Goal: Transaction & Acquisition: Download file/media

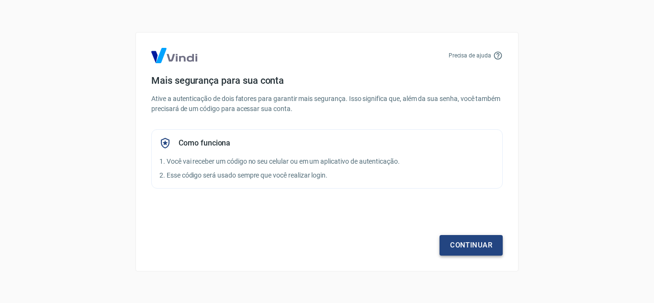
click at [476, 246] on link "Continuar" at bounding box center [471, 245] width 63 height 20
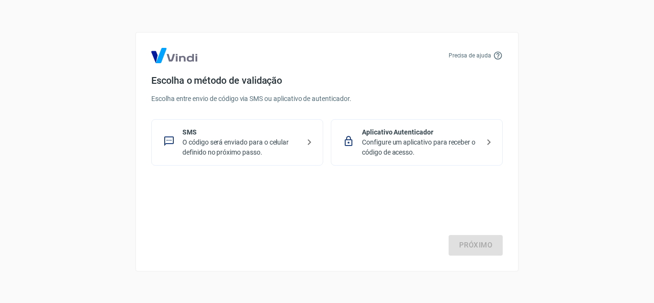
click at [390, 142] on p "Configure um aplicativo para receber o código de acesso." at bounding box center [420, 147] width 117 height 20
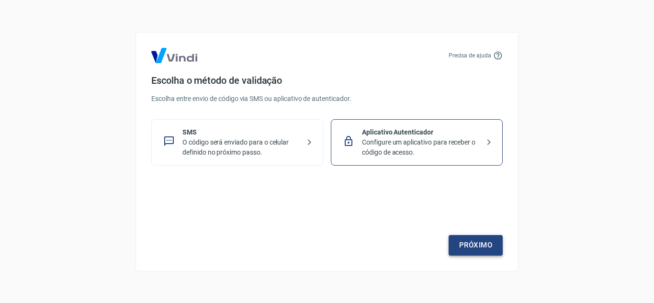
click at [478, 245] on link "Próximo" at bounding box center [476, 245] width 54 height 20
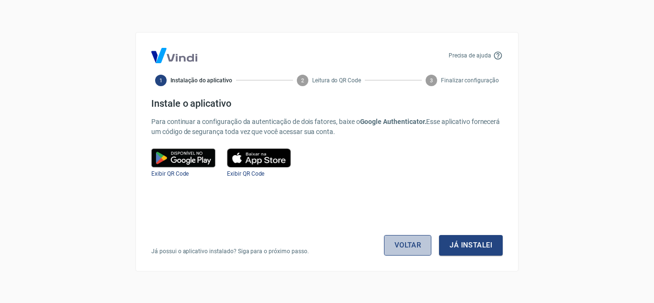
click at [405, 242] on link "Voltar" at bounding box center [408, 245] width 48 height 20
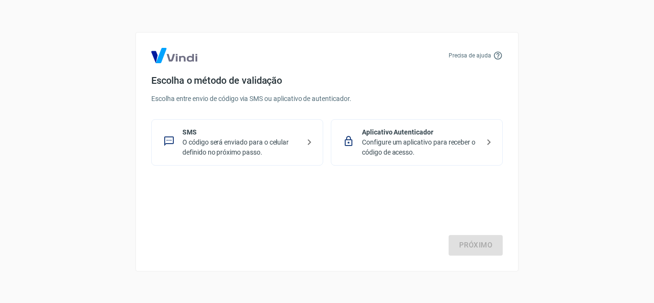
click at [227, 150] on p "O código será enviado para o celular definido no próximo passo." at bounding box center [240, 147] width 117 height 20
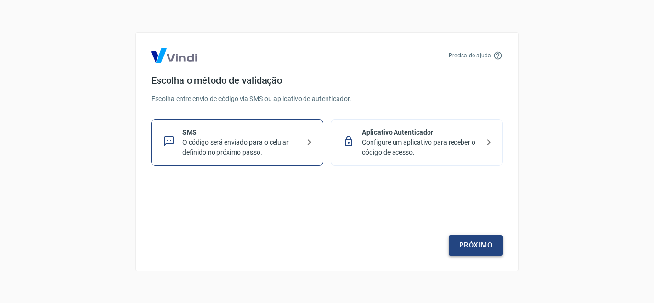
click at [474, 242] on link "Próximo" at bounding box center [476, 245] width 54 height 20
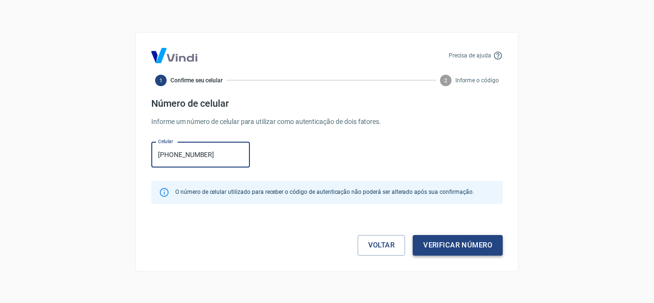
type input "[PHONE_NUMBER]"
click at [465, 246] on button "Verificar número" at bounding box center [458, 245] width 90 height 20
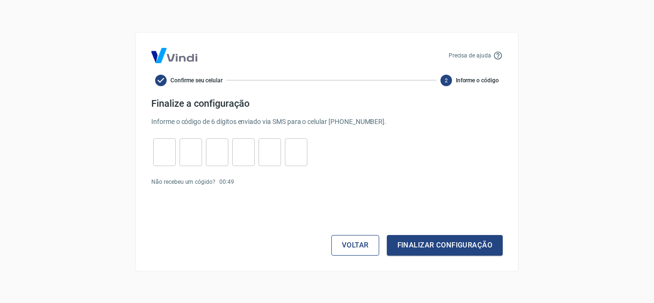
click at [356, 246] on button "Voltar" at bounding box center [355, 245] width 48 height 20
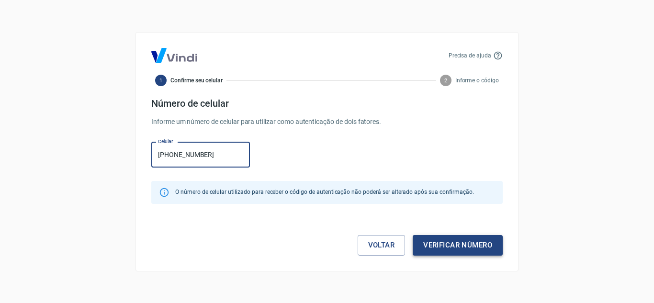
type input "[PHONE_NUMBER]"
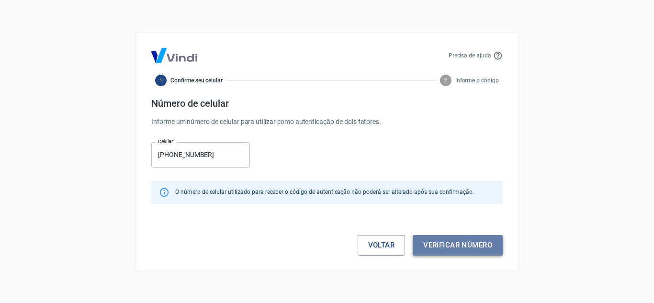
click at [469, 247] on button "Verificar número" at bounding box center [458, 245] width 90 height 20
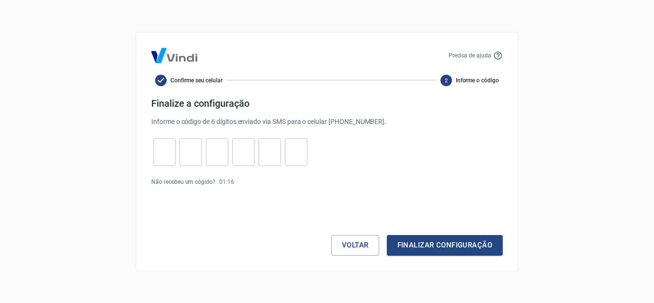
drag, startPoint x: 167, startPoint y: 154, endPoint x: 172, endPoint y: 159, distance: 7.1
click at [165, 154] on input "tel" at bounding box center [164, 152] width 23 height 21
type input "7"
type input "2"
type input "8"
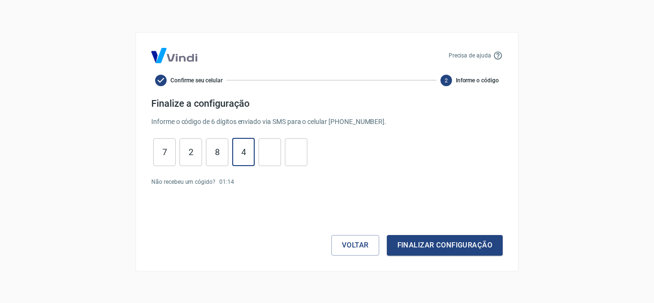
type input "4"
type input "5"
type input "2"
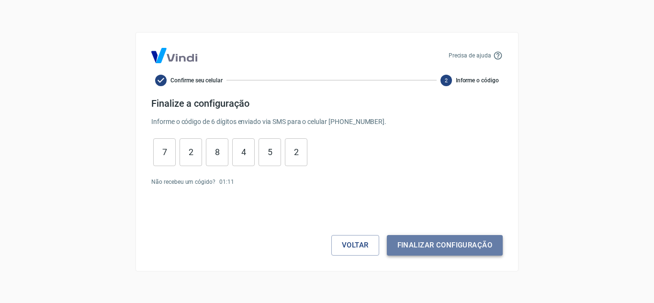
click at [437, 243] on button "Finalizar configuração" at bounding box center [445, 245] width 116 height 20
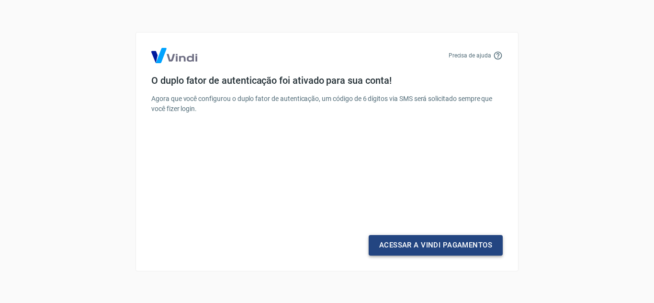
click at [427, 245] on link "Acessar a Vindi Pagamentos" at bounding box center [436, 245] width 134 height 20
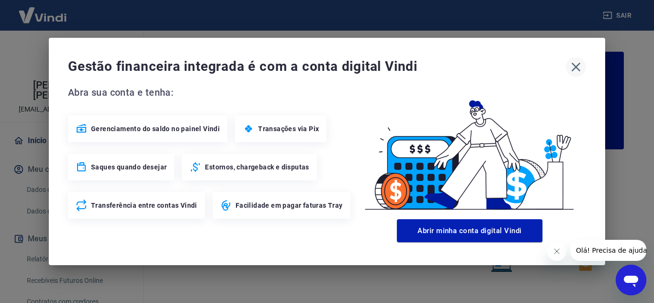
click at [573, 67] on icon "button" at bounding box center [576, 66] width 15 height 15
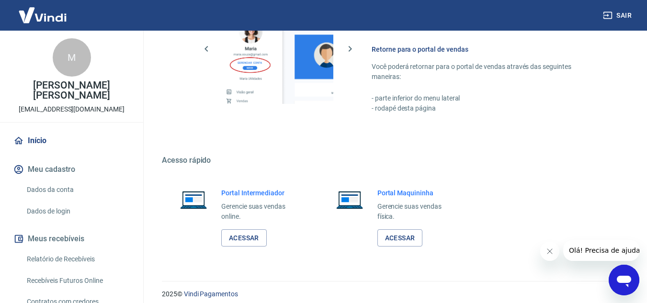
scroll to position [582, 0]
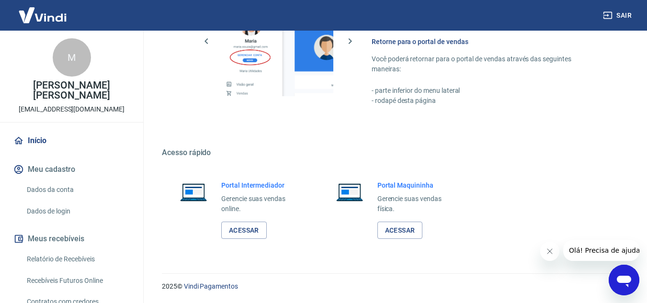
click at [547, 251] on icon "Fechar mensagem da empresa" at bounding box center [550, 252] width 8 height 8
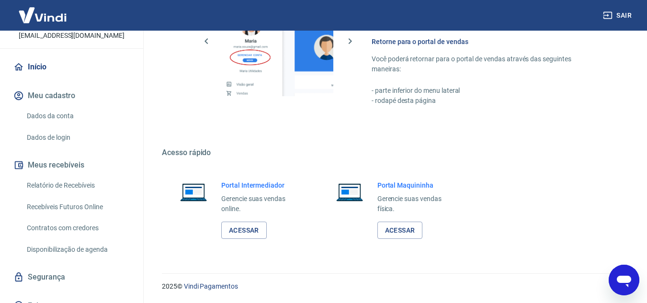
scroll to position [87, 0]
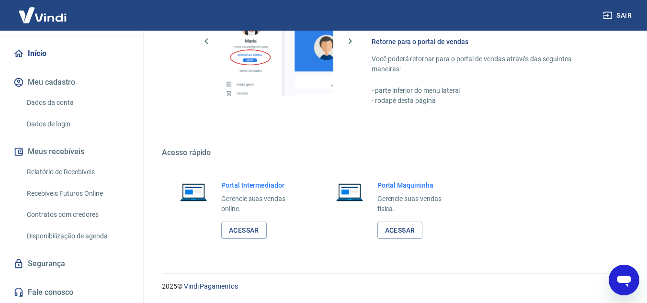
click at [53, 170] on link "Relatório de Recebíveis" at bounding box center [77, 172] width 109 height 20
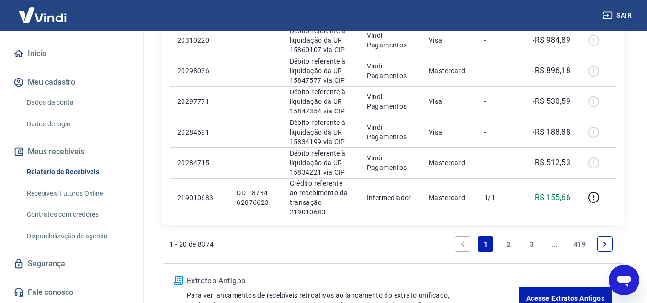
scroll to position [766, 0]
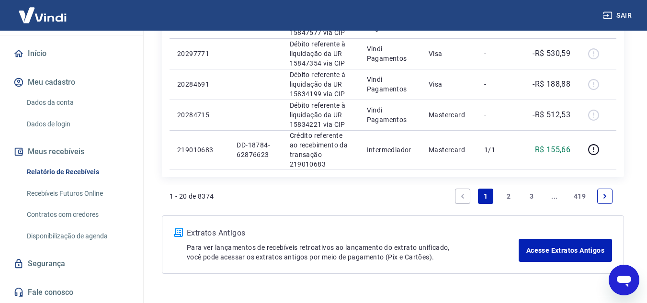
click at [509, 198] on link "2" at bounding box center [508, 196] width 15 height 15
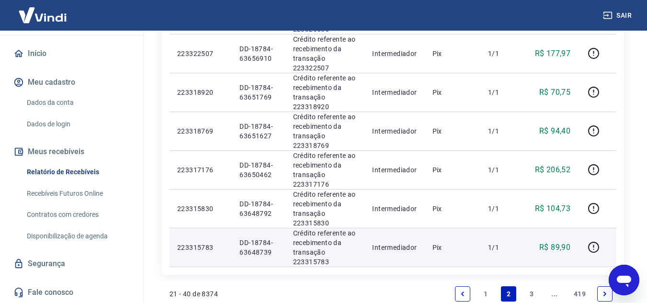
scroll to position [814, 0]
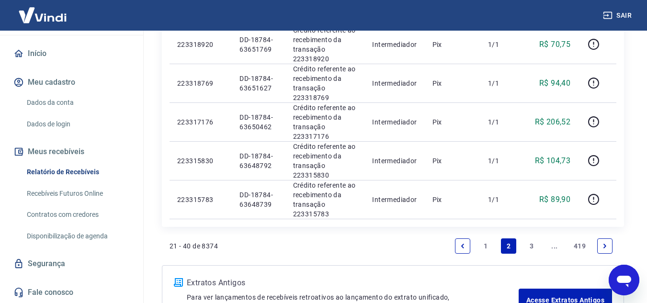
click at [532, 244] on link "3" at bounding box center [531, 246] width 15 height 15
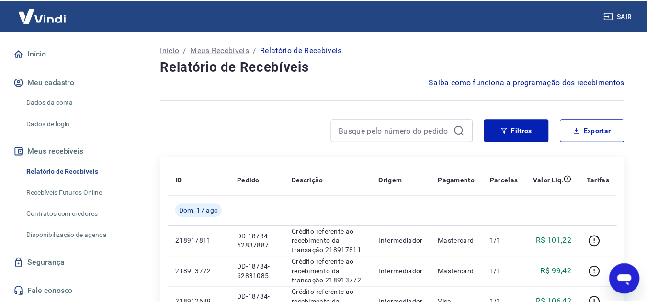
scroll to position [48, 0]
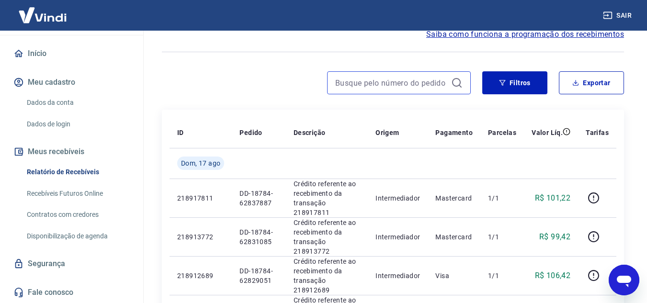
click at [369, 83] on input at bounding box center [391, 83] width 112 height 14
type input "DD-18784-63141604"
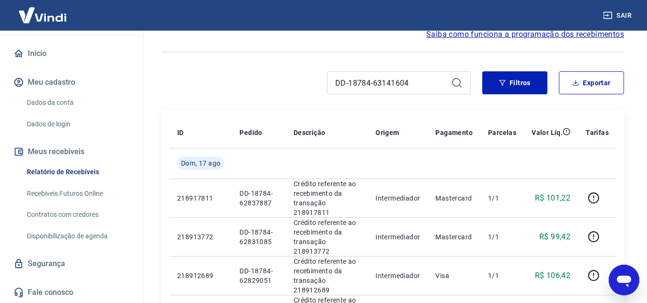
click at [451, 83] on icon at bounding box center [456, 82] width 11 height 11
click at [410, 84] on input "DD-18784-63141604" at bounding box center [391, 83] width 112 height 14
click at [456, 84] on icon at bounding box center [456, 82] width 11 height 11
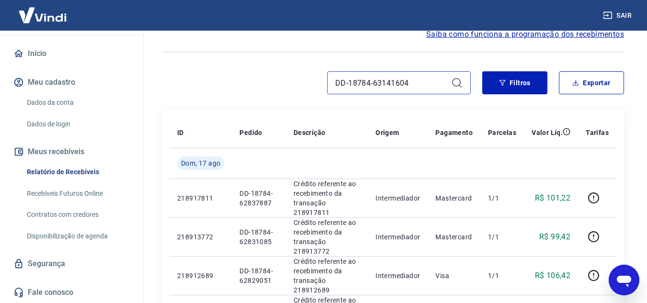
click at [396, 82] on input "DD-18784-63141604" at bounding box center [391, 83] width 112 height 14
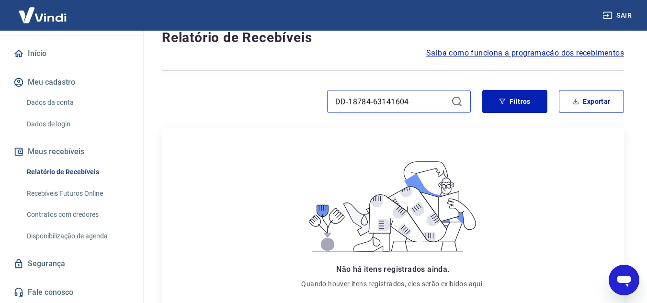
scroll to position [29, 0]
click at [458, 100] on icon at bounding box center [456, 101] width 11 height 11
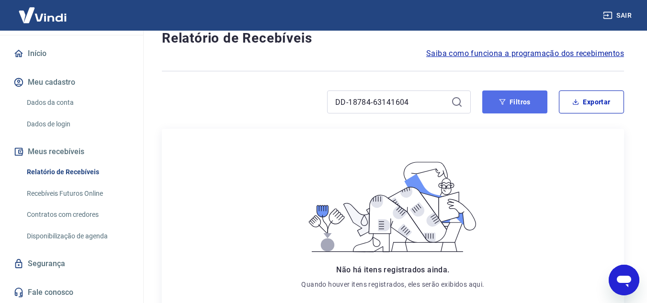
click at [520, 103] on button "Filtros" at bounding box center [514, 102] width 65 height 23
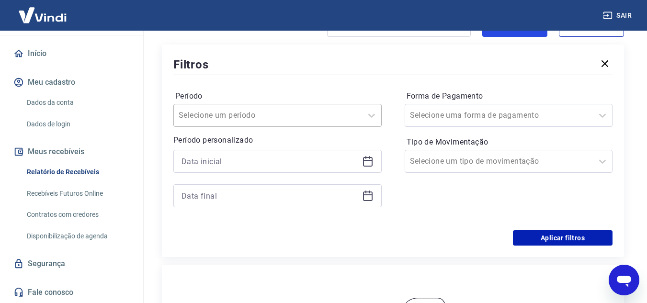
scroll to position [77, 0]
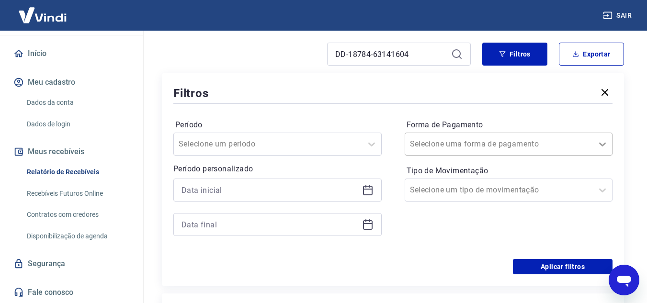
click at [606, 141] on icon at bounding box center [602, 143] width 11 height 11
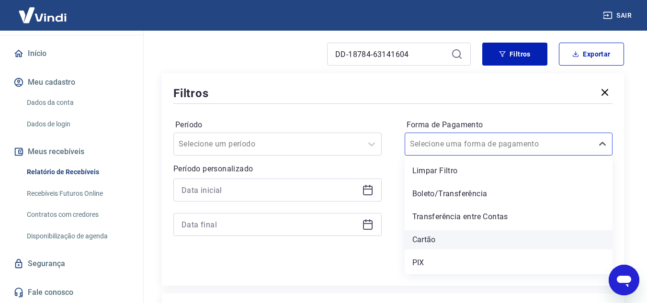
click at [426, 237] on div "Cartão" at bounding box center [509, 239] width 208 height 19
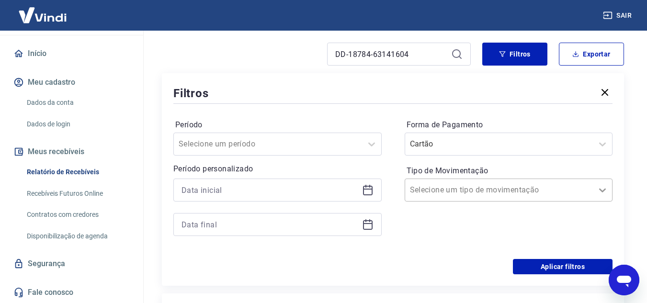
click at [601, 189] on icon at bounding box center [602, 189] width 11 height 11
click at [303, 261] on div "Aplicar filtros" at bounding box center [392, 266] width 439 height 15
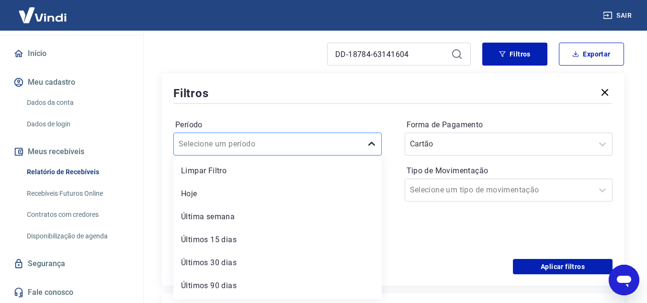
click at [374, 147] on icon at bounding box center [371, 143] width 11 height 11
click at [225, 242] on div "Últimos 15 dias" at bounding box center [277, 239] width 208 height 19
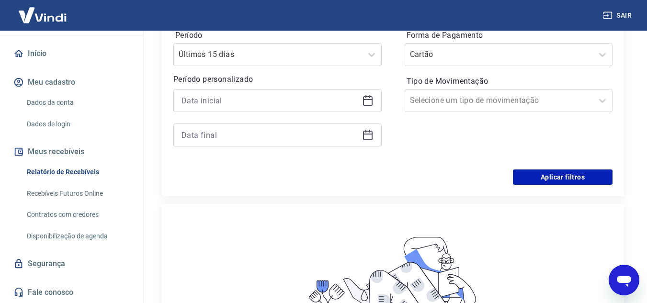
scroll to position [125, 0]
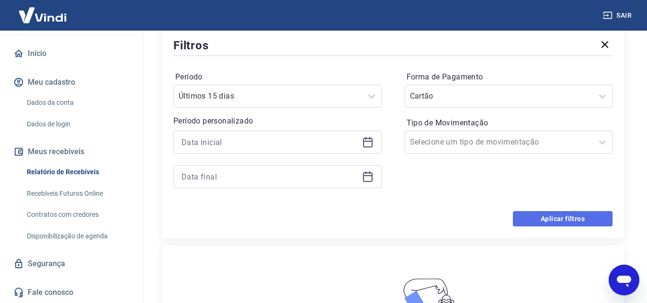
click at [561, 216] on button "Aplicar filtros" at bounding box center [563, 218] width 100 height 15
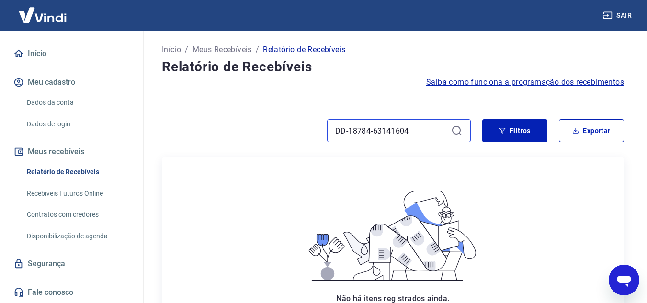
drag, startPoint x: 416, startPoint y: 132, endPoint x: 264, endPoint y: 116, distance: 152.1
click at [264, 116] on div "Início / Meus Recebíveis / Relatório de Recebíveis Relatório de Recebíveis Saib…" at bounding box center [392, 232] width 485 height 403
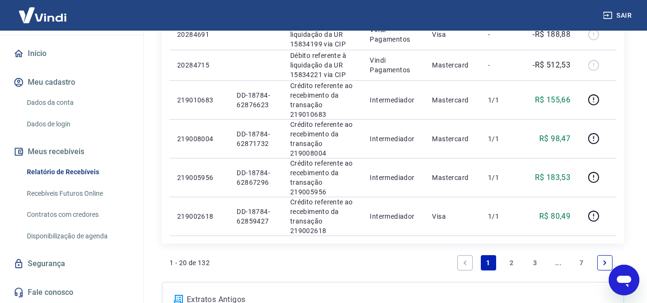
scroll to position [718, 0]
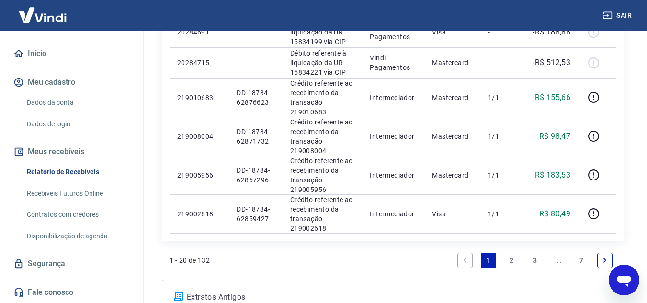
click at [512, 259] on link "2" at bounding box center [511, 260] width 15 height 15
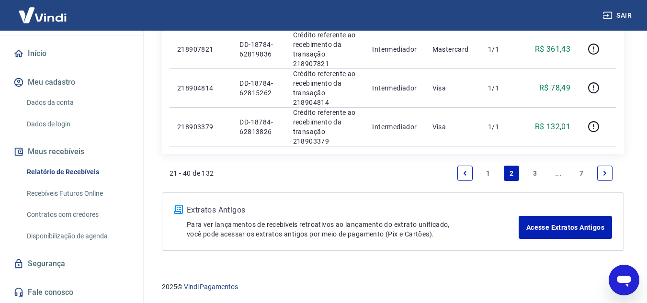
scroll to position [888, 0]
click at [533, 170] on link "3" at bounding box center [534, 172] width 15 height 15
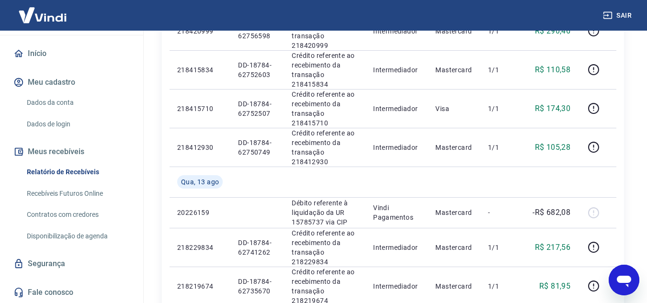
scroll to position [718, 0]
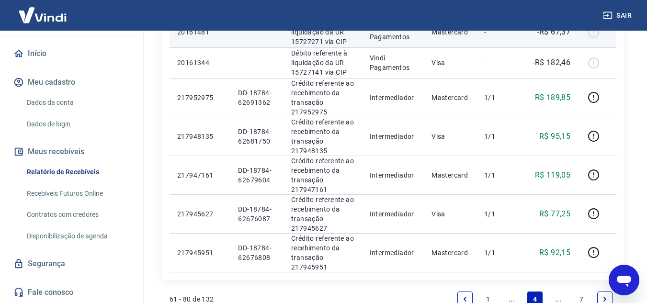
scroll to position [766, 0]
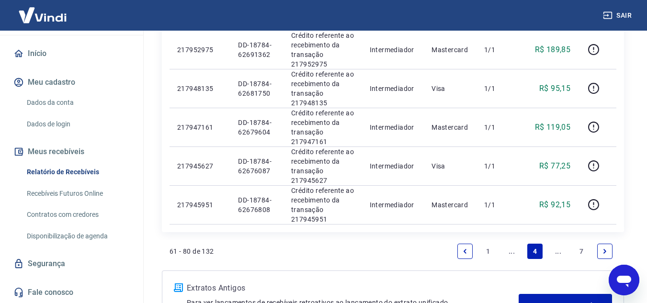
click at [607, 250] on icon "Next page" at bounding box center [605, 251] width 7 height 7
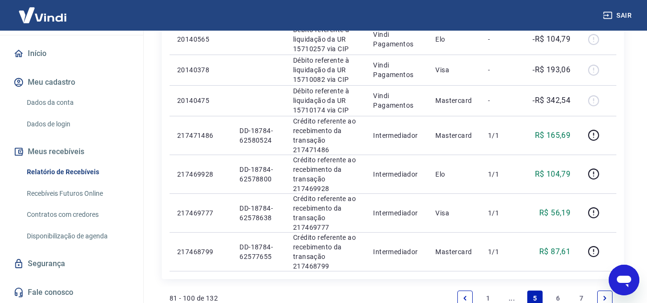
scroll to position [814, 0]
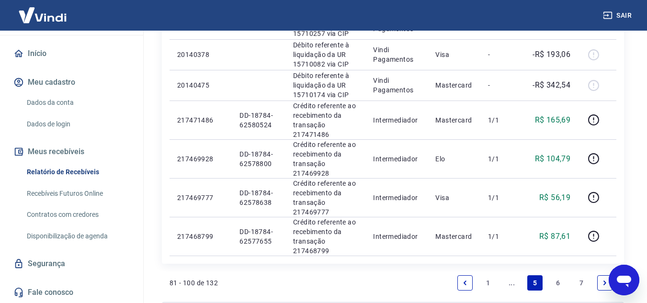
click at [558, 284] on link "6" at bounding box center [558, 282] width 15 height 15
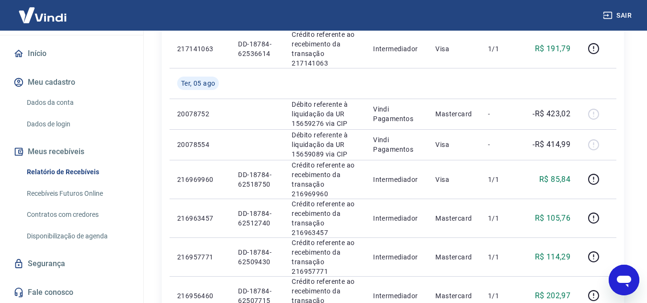
scroll to position [766, 0]
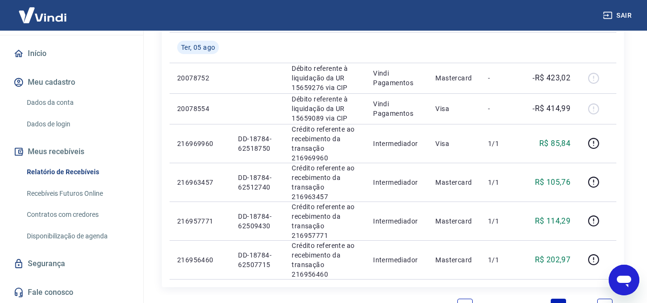
click at [580, 299] on link "7" at bounding box center [581, 306] width 15 height 15
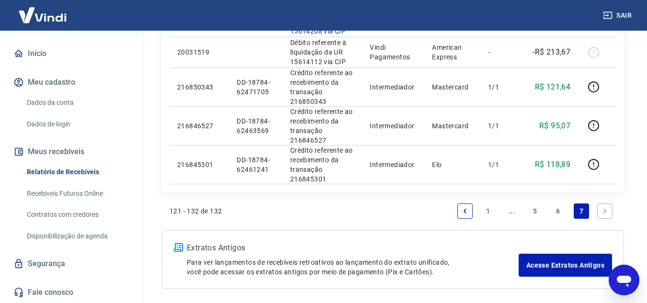
scroll to position [520, 0]
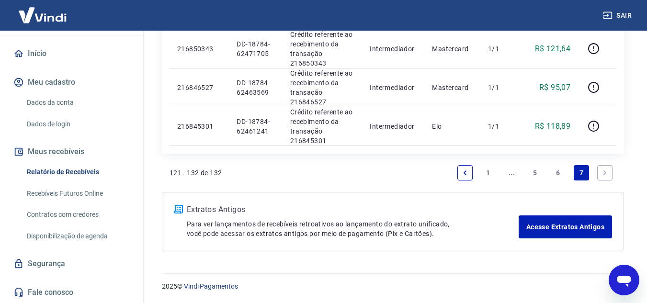
click at [606, 173] on icon "Next page" at bounding box center [605, 173] width 7 height 7
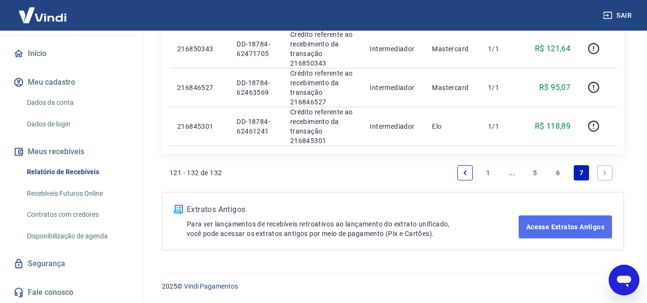
click at [562, 226] on link "Acesse Extratos Antigos" at bounding box center [565, 227] width 93 height 23
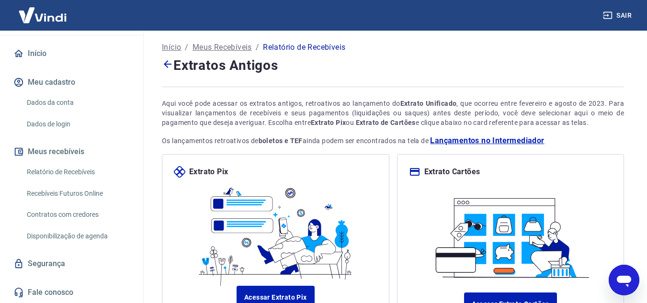
scroll to position [94, 0]
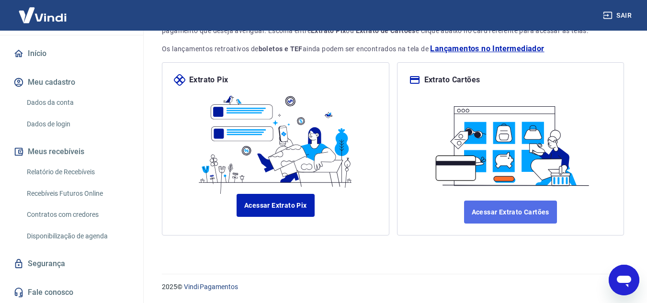
click at [504, 208] on link "Acessar Extrato Cartões" at bounding box center [510, 212] width 93 height 23
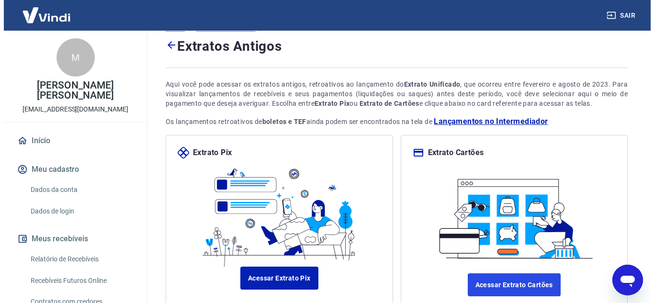
scroll to position [0, 0]
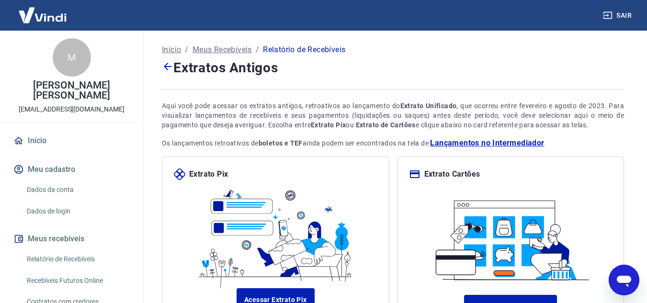
click at [168, 48] on p "Início" at bounding box center [171, 49] width 19 height 11
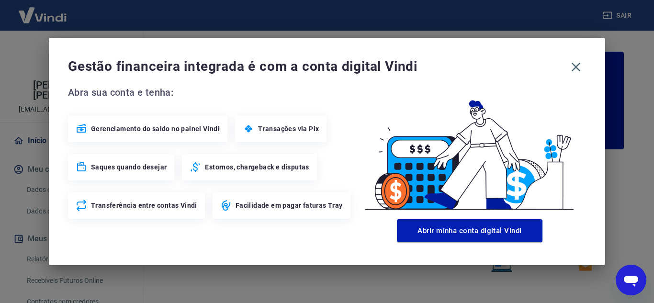
click at [194, 167] on icon at bounding box center [195, 166] width 11 height 11
click at [132, 166] on span "Saques quando desejar" at bounding box center [129, 167] width 76 height 10
click at [634, 284] on icon "Abrir janela de mensagens" at bounding box center [631, 280] width 17 height 17
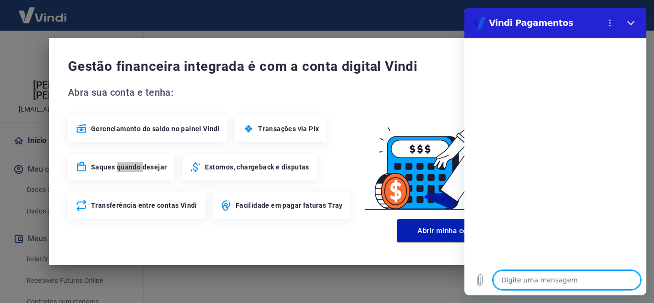
click at [533, 280] on textarea at bounding box center [567, 280] width 148 height 19
type textarea "O"
type textarea "x"
type textarea "OL"
type textarea "x"
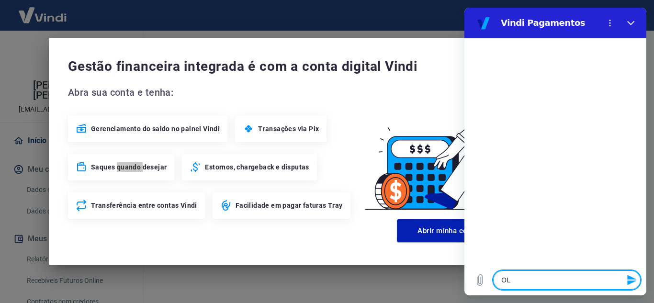
type textarea "OLA"
type textarea "x"
type textarea "OL"
type textarea "x"
type textarea "O"
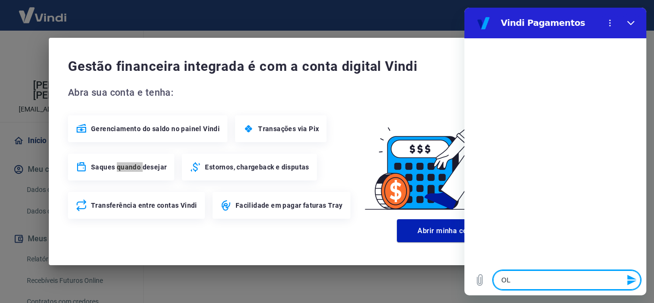
type textarea "x"
type textarea "Ol"
type textarea "x"
type textarea "[PERSON_NAME]"
type textarea "x"
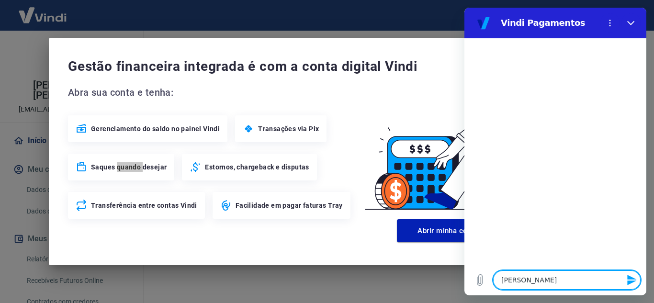
type textarea "Ol"
type textarea "x"
type textarea "Olá"
type textarea "x"
type textarea "Olá"
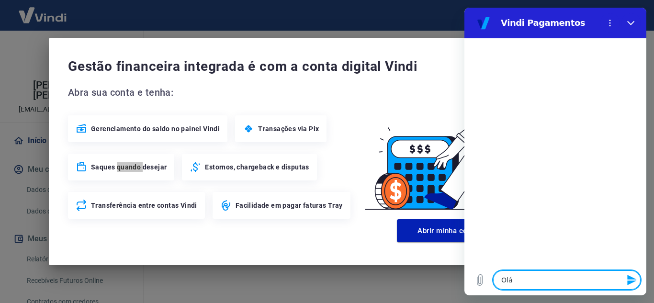
type textarea "x"
type textarea "Olá ,"
type textarea "x"
type textarea "Olá ,"
type textarea "x"
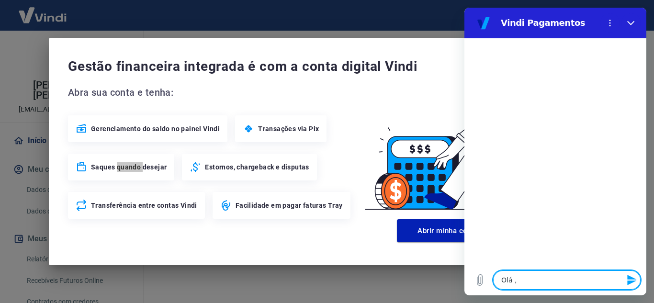
type textarea "Olá , b"
type textarea "x"
type textarea "Olá , bo"
type textarea "x"
type textarea "Olá , boa"
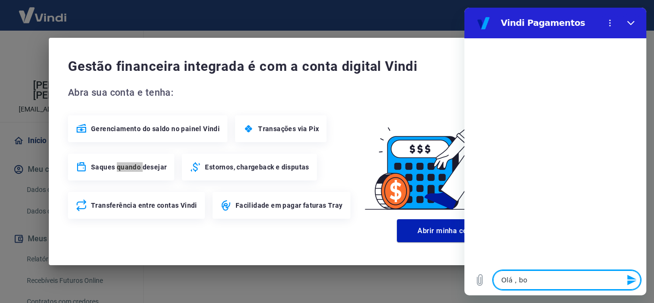
type textarea "x"
type textarea "Olá , boa"
type textarea "x"
type textarea "Olá , boa at"
type textarea "x"
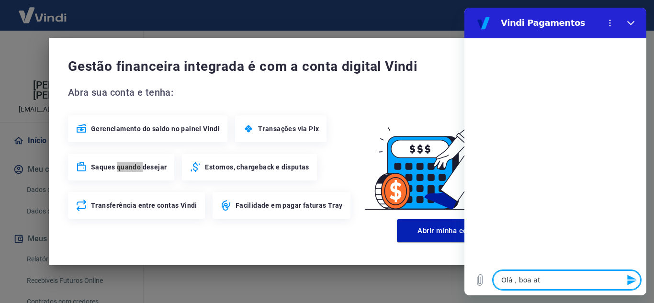
type textarea "Olá , boa atr"
type textarea "x"
type textarea "Olá , boa atrd"
type textarea "x"
type textarea "Olá , boa atrde"
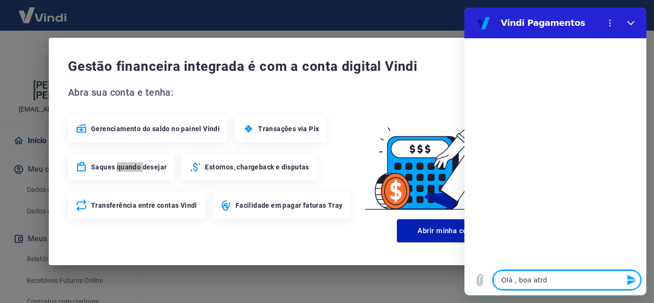
type textarea "x"
type textarea "Olá , boa atrd"
type textarea "x"
type textarea "Olá , boa atr"
type textarea "x"
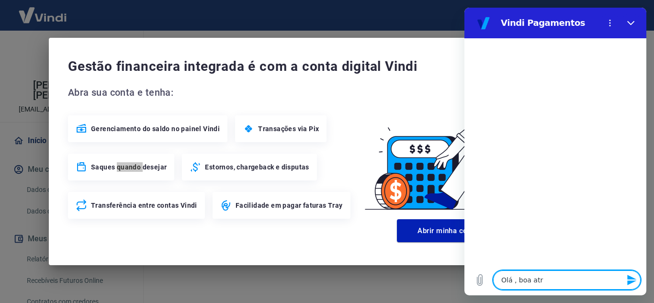
type textarea "Olá , boa at"
type textarea "x"
type textarea "Olá , boa a"
type textarea "x"
type textarea "Olá , boa"
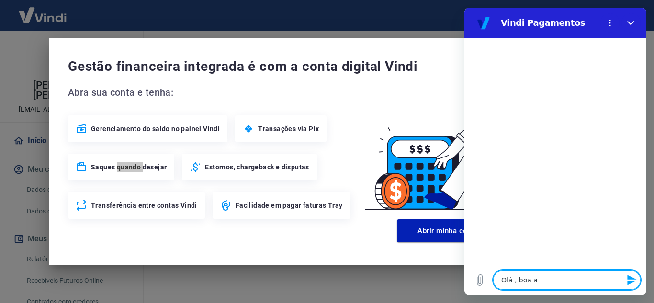
type textarea "x"
type textarea "Olá , boa t"
type textarea "x"
type textarea "Olá , boa ta"
type textarea "x"
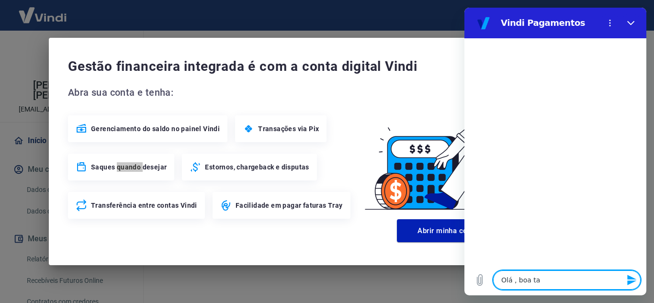
type textarea "Olá , boa tar"
type textarea "x"
type textarea "Olá , boa tard"
type textarea "x"
type textarea "Olá , boa tarde"
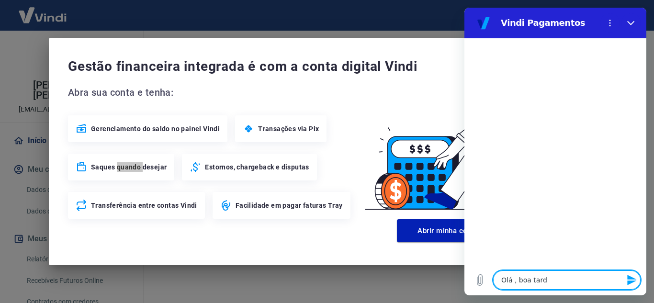
type textarea "x"
type textarea "Olá , boa tarde!"
type textarea "x"
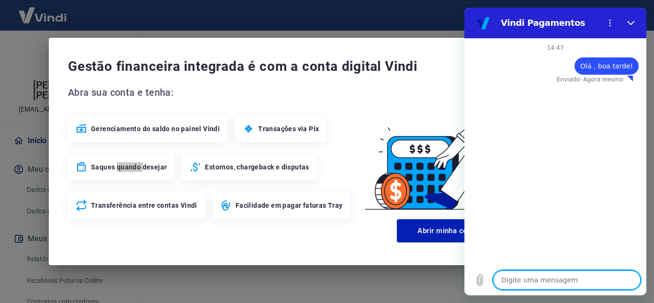
type textarea "p"
type textarea "x"
type textarea "pr"
type textarea "x"
type textarea "pre"
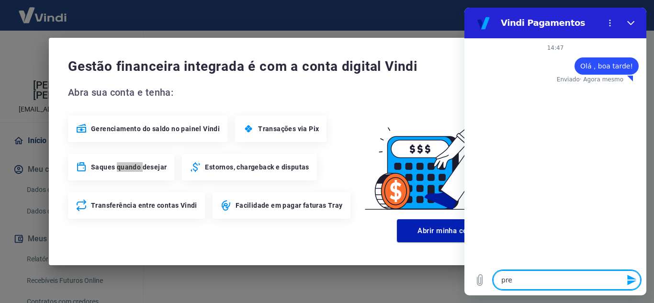
type textarea "x"
type textarea "prec"
type textarea "x"
type textarea "preci"
type textarea "x"
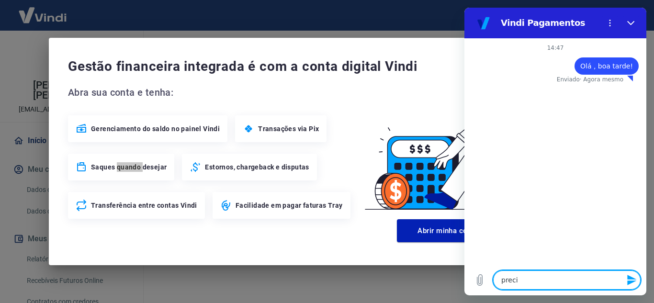
type textarea "precis"
type textarea "x"
type textarea "preciso"
type textarea "x"
type textarea "preciso"
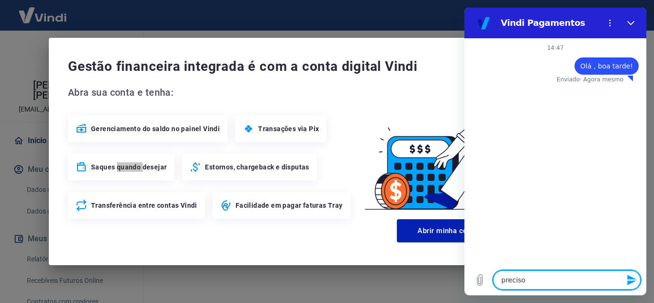
type textarea "x"
type textarea "preciso l"
type textarea "x"
type textarea "preciso lo"
type textarea "x"
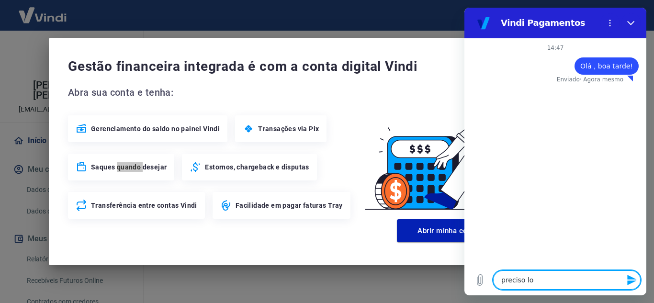
type textarea "preciso loc"
type textarea "x"
type textarea "preciso loca"
type textarea "x"
type textarea "preciso local"
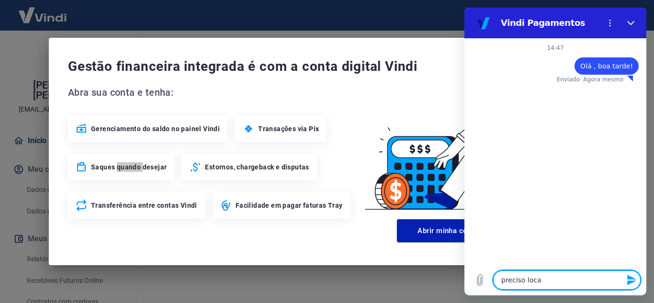
type textarea "x"
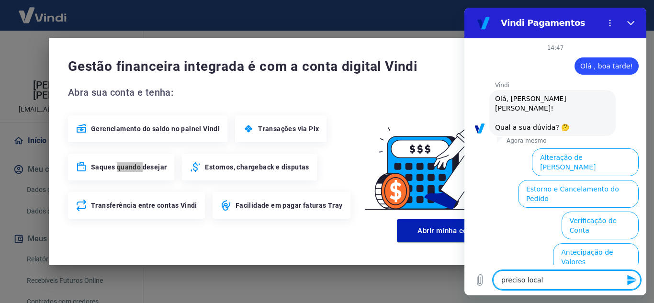
type textarea "preciso locali"
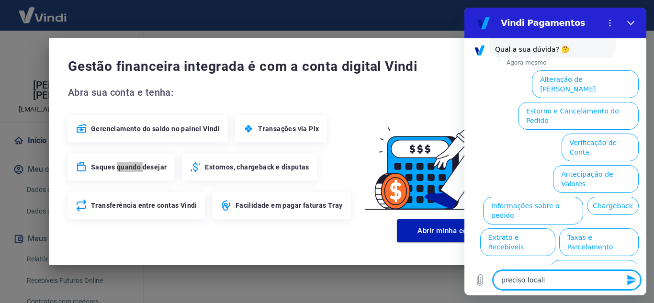
type textarea "x"
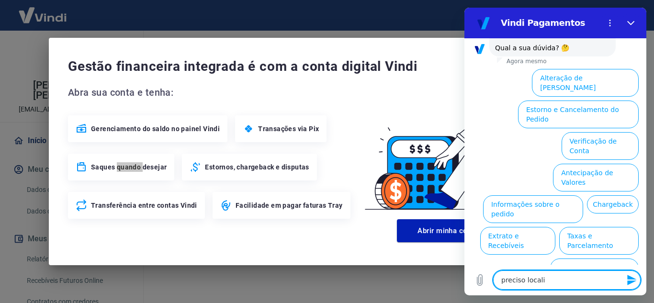
type textarea "preciso localiz"
type textarea "x"
type textarea "preciso localiza"
type textarea "x"
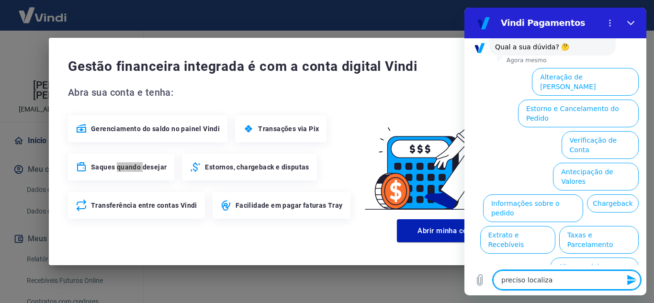
type textarea "preciso localizar"
type textarea "x"
type textarea "preciso localizar"
type textarea "x"
type textarea "preciso localizar u"
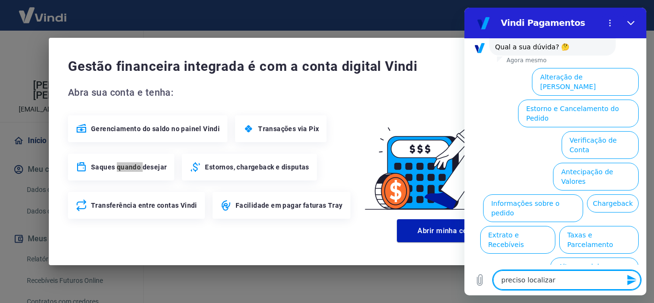
type textarea "x"
type textarea "preciso localizar um"
type textarea "x"
type textarea "preciso localizar um"
type textarea "x"
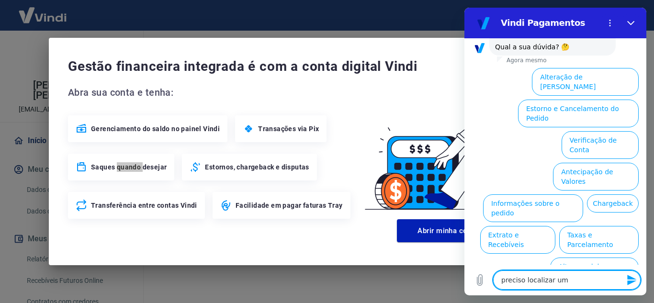
type textarea "preciso localizar um"
type textarea "x"
type textarea "preciso localizar uma"
type textarea "x"
type textarea "preciso localizar uma"
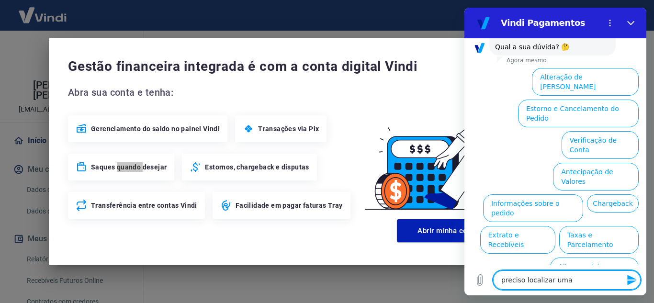
type textarea "x"
type textarea "preciso localizar uma"
type textarea "x"
type textarea "preciso localizar um"
type textarea "x"
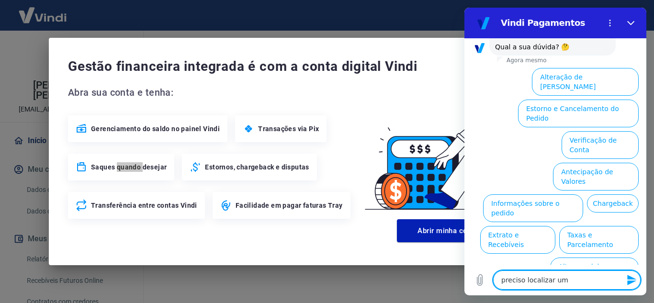
type textarea "preciso localizar u"
type textarea "x"
type textarea "preciso localizar"
type textarea "x"
type textarea "preciso localizar"
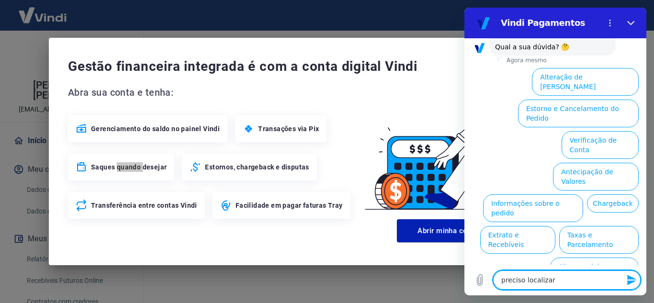
type textarea "x"
type textarea "preciso localiza"
type textarea "x"
type textarea "preciso localiz"
type textarea "x"
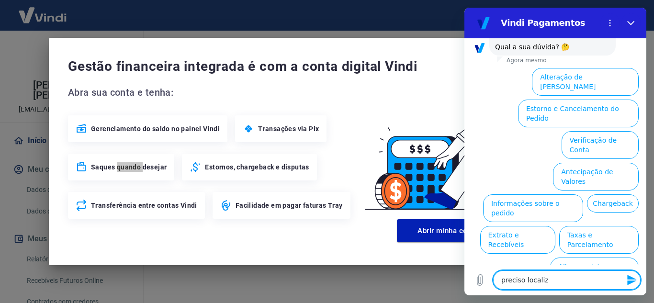
type textarea "preciso locali"
type textarea "x"
type textarea "preciso local"
type textarea "x"
type textarea "preciso loca"
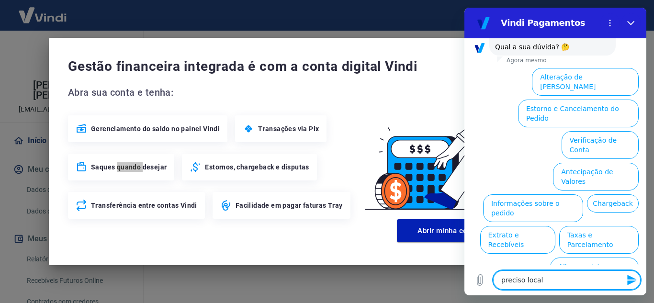
type textarea "x"
type textarea "preciso loc"
type textarea "x"
type textarea "preciso lo"
type textarea "x"
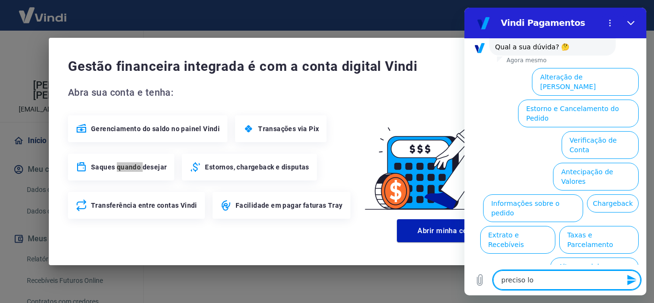
type textarea "preciso l"
type textarea "x"
type textarea "preciso"
type textarea "x"
type textarea "preciso"
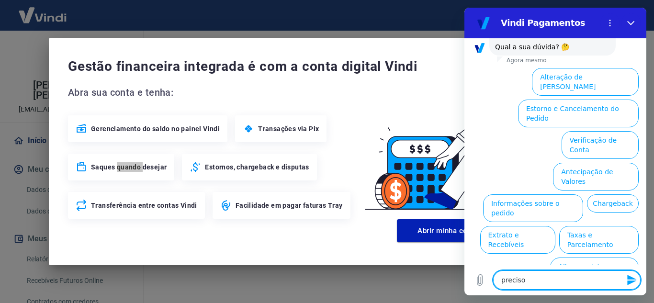
type textarea "x"
type textarea "precis"
type textarea "x"
type textarea "preci"
type textarea "x"
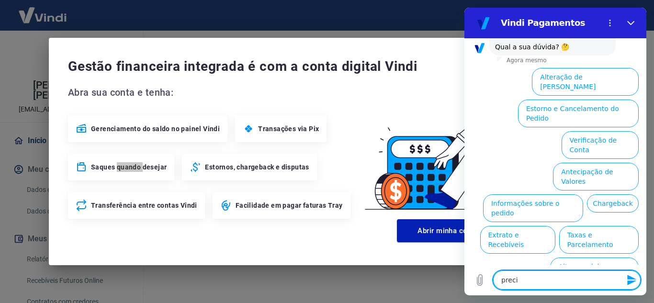
type textarea "prec"
type textarea "x"
type textarea "pre"
type textarea "x"
type textarea "pr"
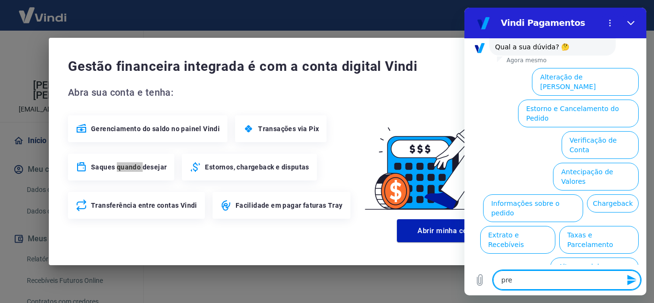
type textarea "x"
type textarea "p"
type textarea "x"
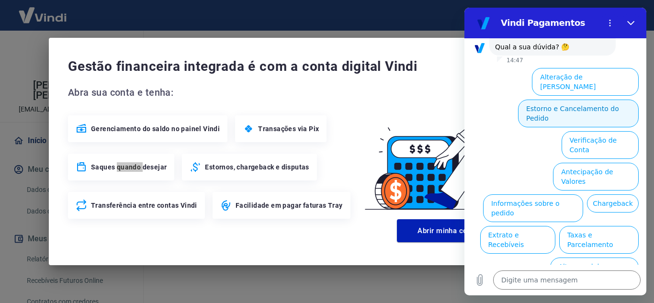
click at [537, 100] on button "Estorno e Cancelamento do Pedido" at bounding box center [578, 114] width 121 height 28
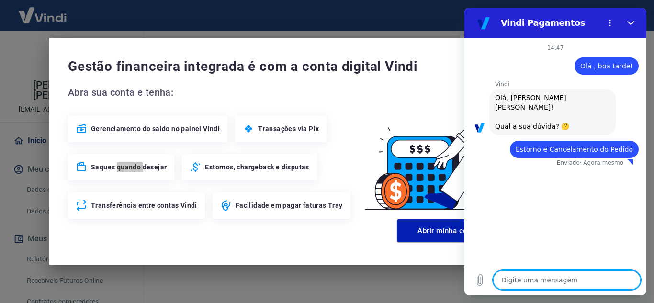
type textarea "x"
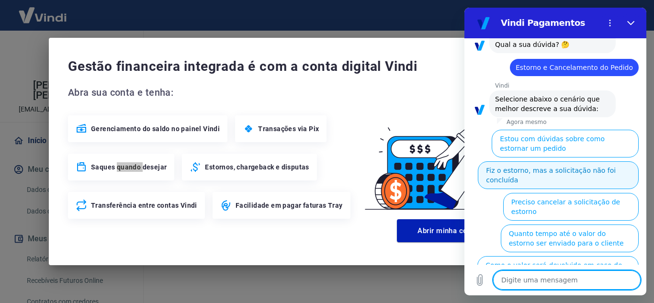
scroll to position [106, 0]
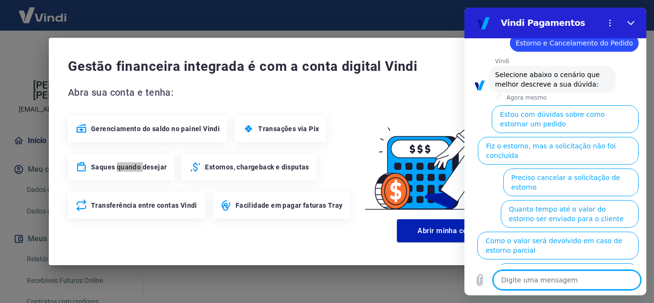
type textarea "c"
type textarea "x"
type textarea "co"
type textarea "x"
type textarea "con"
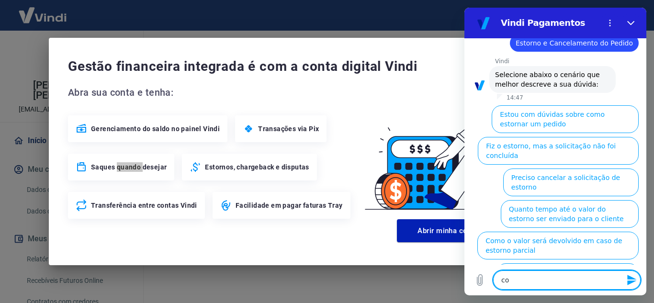
type textarea "x"
type textarea "cont"
type textarea "x"
type textarea "conte"
type textarea "x"
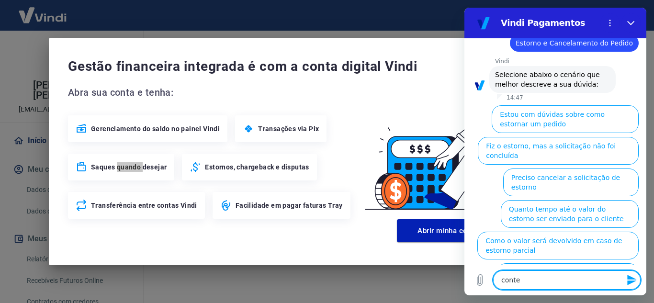
type textarea "contes"
type textarea "x"
type textarea "conte"
type textarea "x"
type textarea "contex"
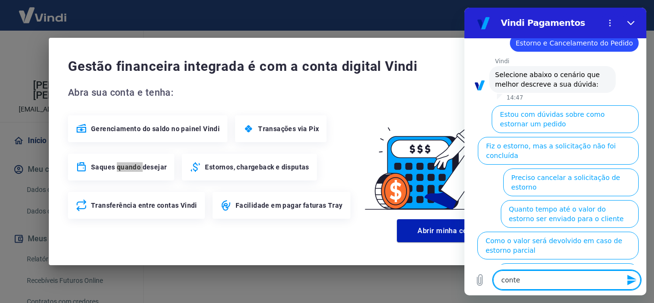
type textarea "x"
type textarea "conte"
type textarea "x"
type textarea "contes"
type textarea "x"
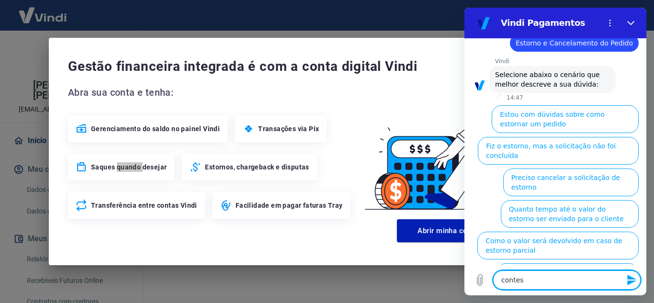
type textarea "contest"
type textarea "x"
type textarea "contesta"
type textarea "x"
type textarea "contestaç"
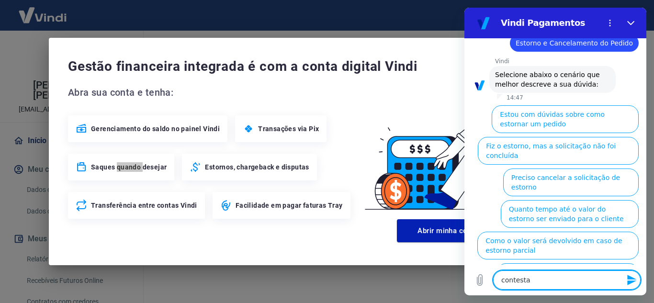
type textarea "x"
type textarea "contestaçã"
type textarea "x"
type textarea "contestação"
type textarea "x"
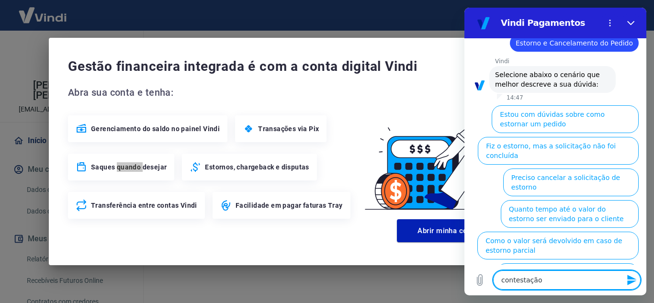
type textarea "contestação"
type textarea "x"
type textarea "contestação d"
type textarea "x"
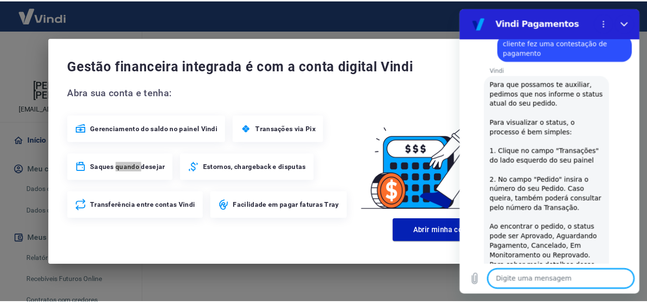
scroll to position [392, 0]
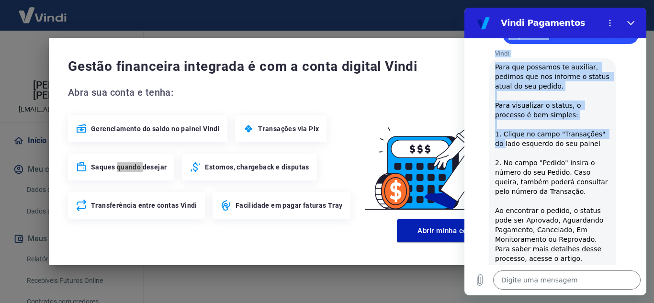
drag, startPoint x: 528, startPoint y: 63, endPoint x: 481, endPoint y: 126, distance: 78.4
click at [478, 132] on div "Vindi Pagamentos 14:47 diz: Olá , boa tarde! Enviado · 14:47 [PERSON_NAME] diz:…" at bounding box center [556, 152] width 182 height 288
click at [486, 86] on div "Vindi diz: Para que possamos te auxiliar, pedimos que nos informe o status atua…" at bounding box center [559, 173] width 174 height 233
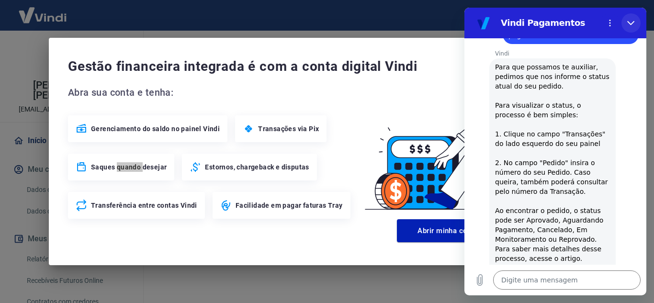
click at [630, 24] on icon "Fechar" at bounding box center [630, 23] width 7 height 4
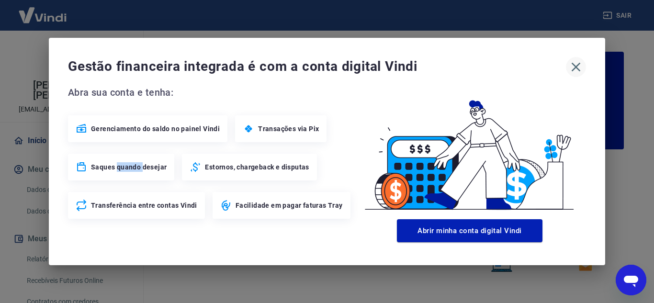
click at [576, 67] on icon "button" at bounding box center [576, 67] width 9 height 9
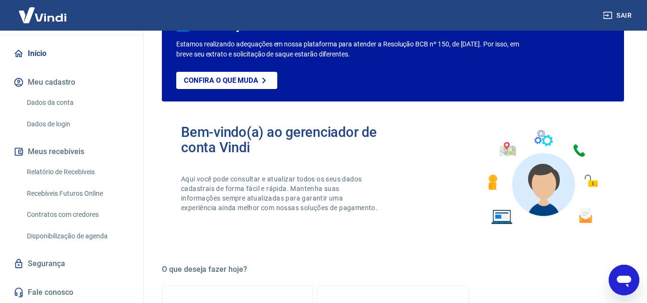
scroll to position [96, 0]
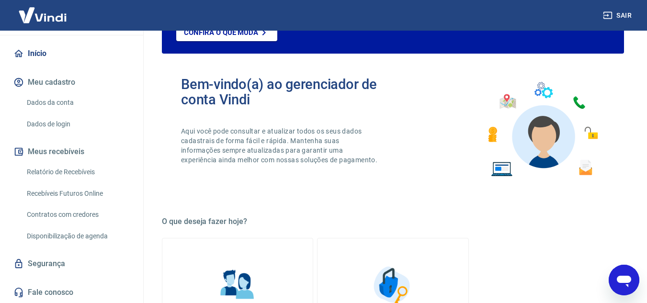
click at [19, 52] on icon at bounding box center [18, 53] width 11 height 11
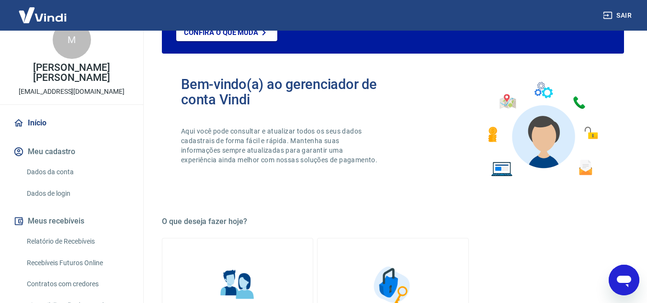
scroll to position [0, 0]
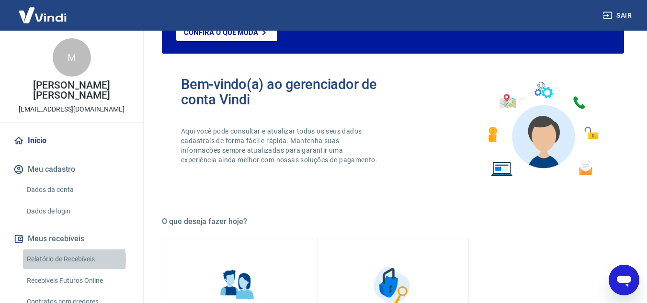
click at [60, 260] on link "Relatório de Recebíveis" at bounding box center [77, 260] width 109 height 20
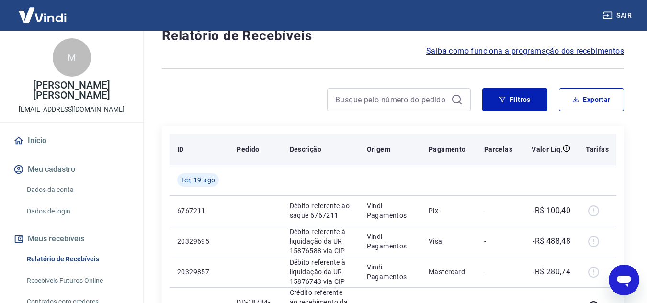
scroll to position [48, 0]
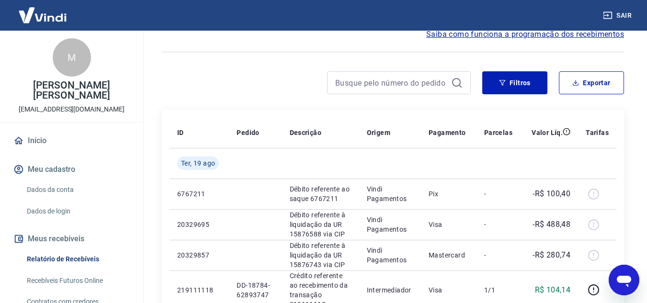
click at [625, 276] on icon "Abrir janela de mensagens" at bounding box center [624, 281] width 14 height 11
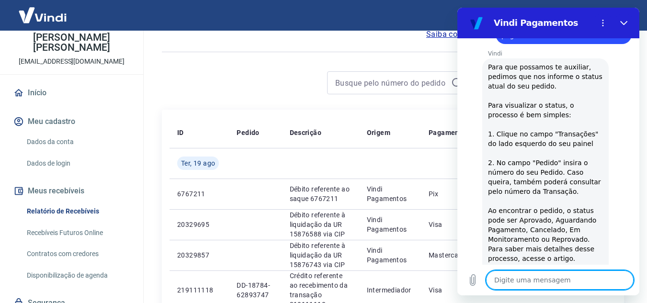
scroll to position [87, 0]
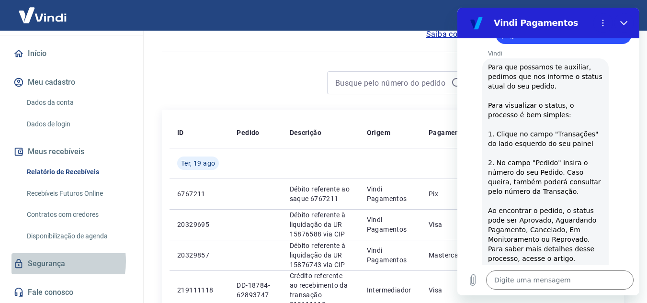
click at [45, 262] on link "Segurança" at bounding box center [71, 263] width 120 height 21
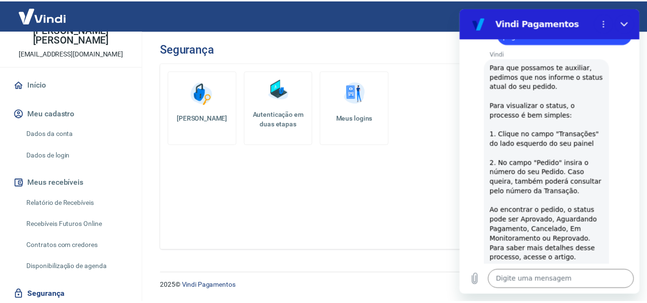
scroll to position [87, 0]
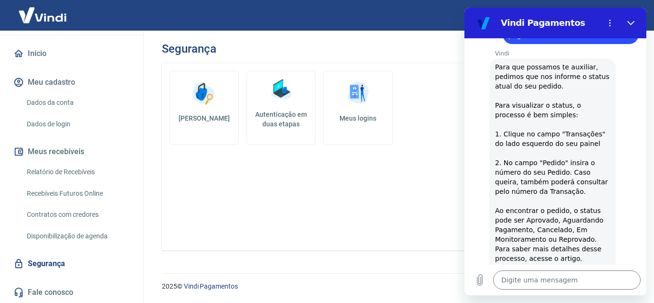
click at [43, 291] on link "Fale conosco" at bounding box center [71, 292] width 120 height 21
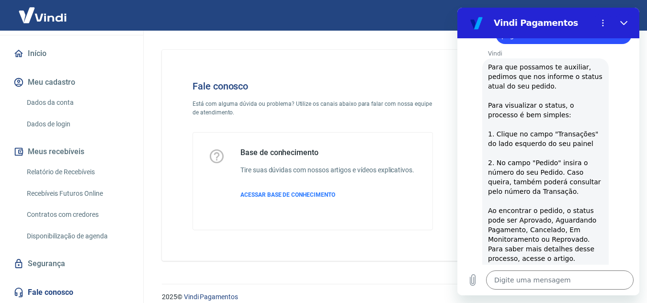
click at [47, 215] on link "Contratos com credores" at bounding box center [77, 215] width 109 height 20
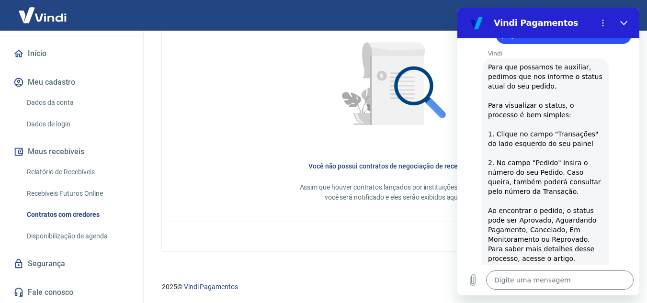
scroll to position [460, 0]
click at [61, 193] on link "Recebíveis Futuros Online" at bounding box center [77, 194] width 109 height 20
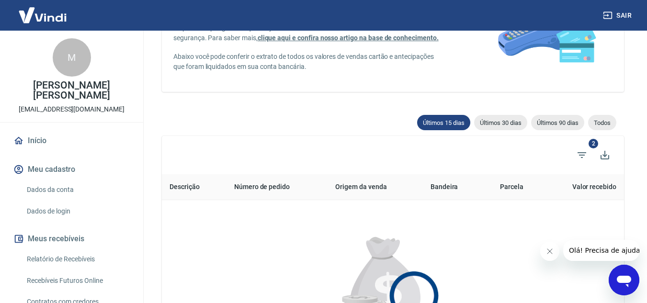
scroll to position [96, 0]
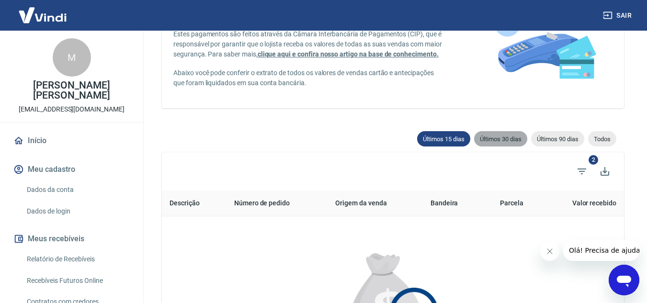
click at [494, 143] on span "Últimos 30 dias" at bounding box center [500, 139] width 53 height 7
type input "20/07/2025"
click at [443, 205] on th "Bandeira" at bounding box center [453, 204] width 61 height 26
click at [264, 205] on th "Número de pedido" at bounding box center [277, 204] width 101 height 26
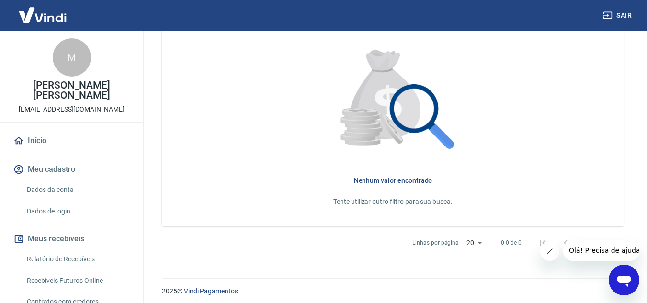
scroll to position [306, 0]
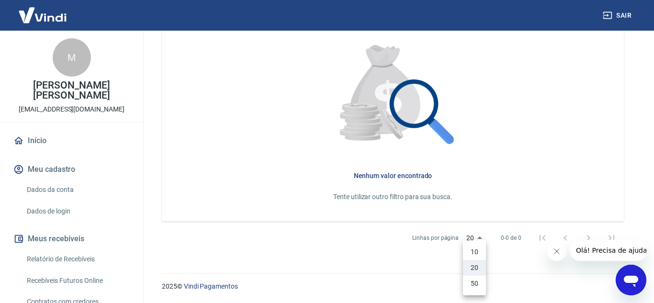
click at [477, 285] on li "50" at bounding box center [474, 284] width 23 height 16
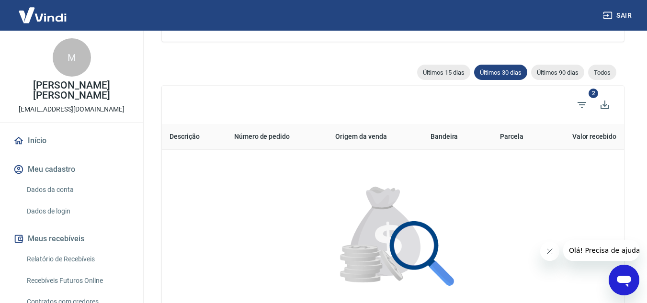
scroll to position [162, 0]
click at [590, 138] on th "Valor recebido" at bounding box center [581, 138] width 85 height 26
click at [252, 138] on th "Número de pedido" at bounding box center [277, 138] width 101 height 26
click at [252, 137] on th "Número de pedido" at bounding box center [277, 138] width 101 height 26
click at [604, 105] on icon "Baixar listagem" at bounding box center [604, 105] width 11 height 11
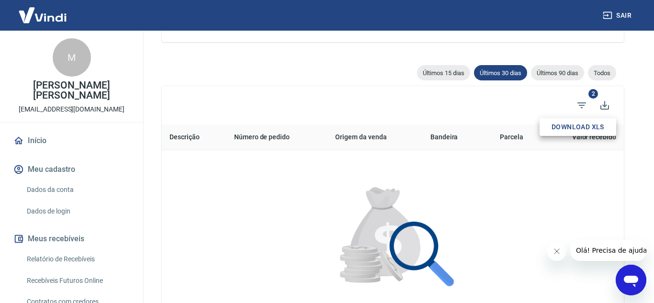
click at [414, 246] on div at bounding box center [327, 151] width 654 height 303
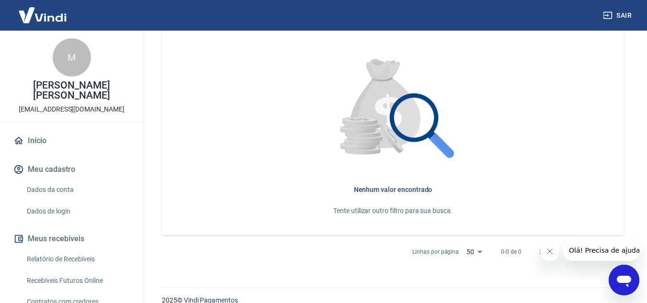
scroll to position [306, 0]
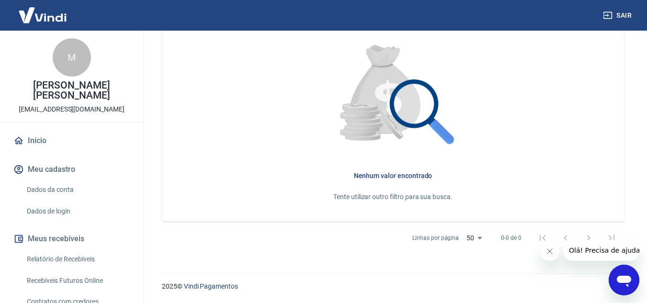
click at [547, 253] on icon "Fechar mensagem da empresa" at bounding box center [550, 252] width 8 height 8
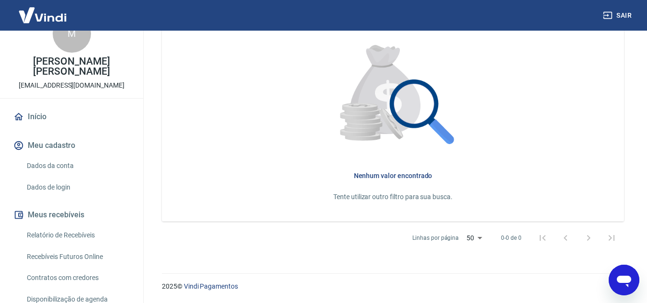
scroll to position [0, 0]
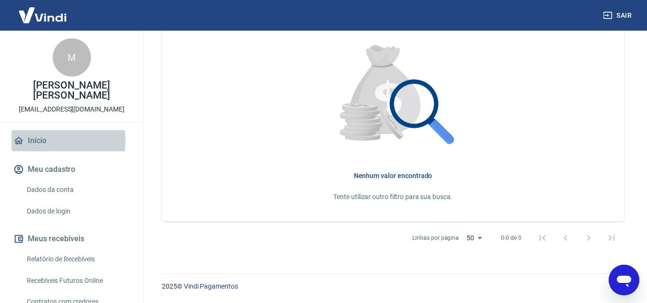
click at [31, 141] on link "Início" at bounding box center [71, 140] width 120 height 21
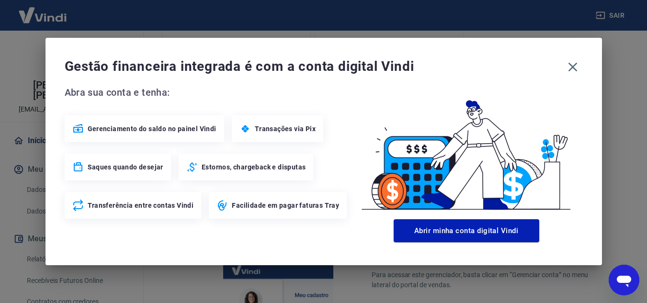
scroll to position [507, 0]
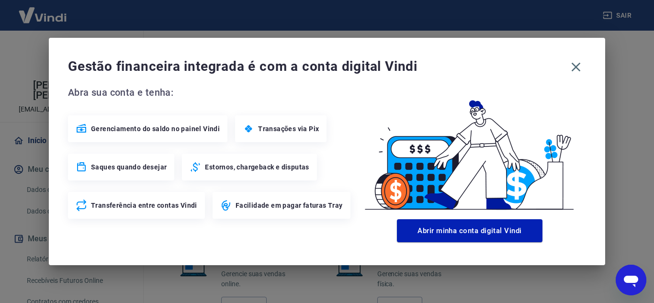
click at [198, 168] on icon at bounding box center [195, 166] width 11 height 11
click at [193, 169] on icon at bounding box center [195, 166] width 11 height 11
click at [194, 168] on icon at bounding box center [195, 166] width 11 height 11
click at [578, 68] on icon "button" at bounding box center [576, 66] width 15 height 15
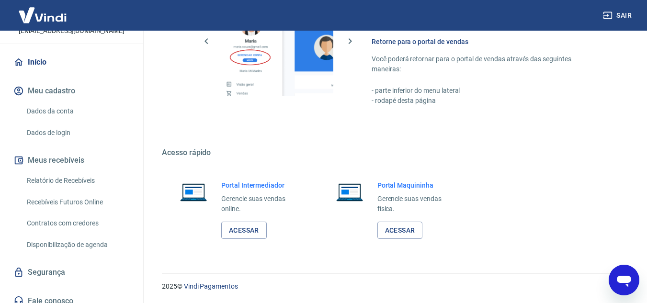
scroll to position [87, 0]
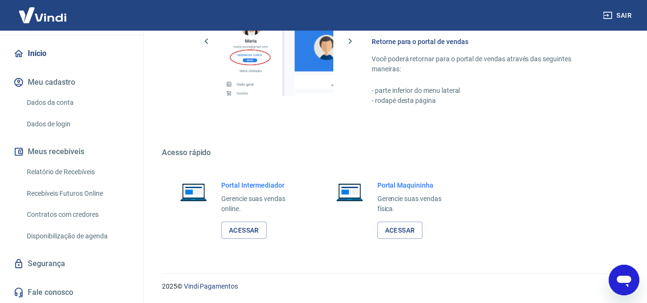
click at [65, 101] on link "Dados da conta" at bounding box center [77, 103] width 109 height 20
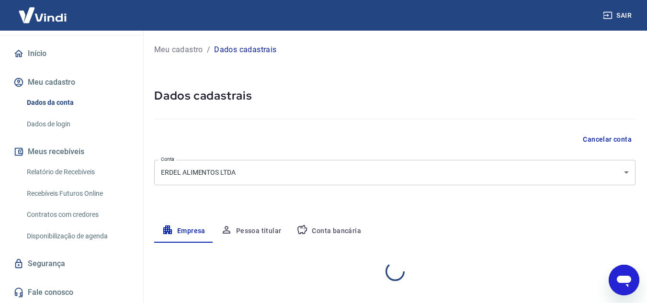
select select "SP"
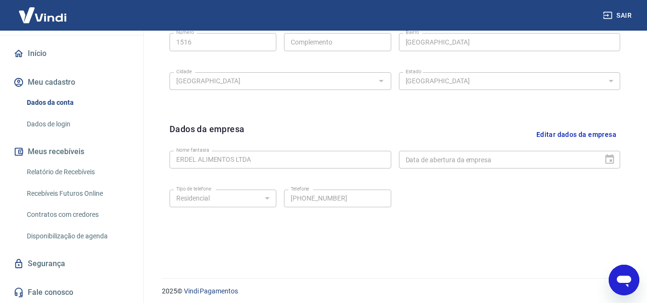
scroll to position [387, 0]
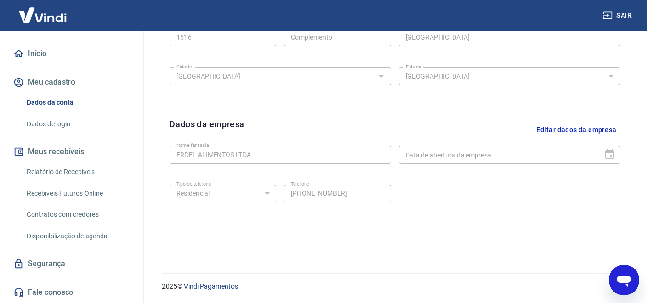
click at [50, 122] on link "Dados de login" at bounding box center [77, 124] width 109 height 20
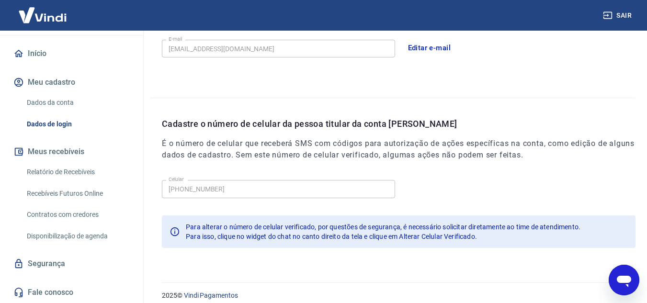
scroll to position [310, 0]
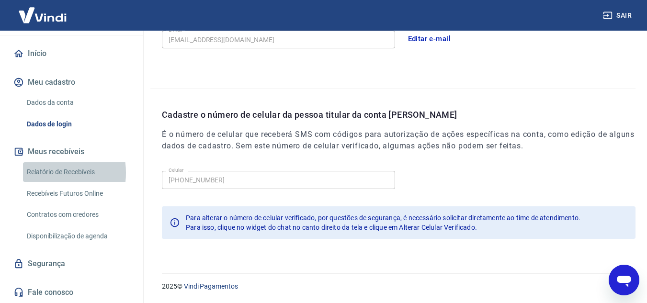
click at [45, 173] on link "Relatório de Recebíveis" at bounding box center [77, 172] width 109 height 20
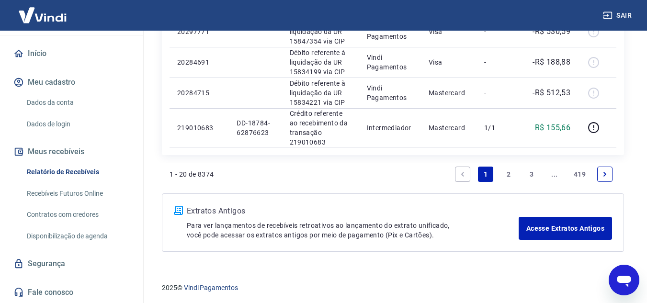
scroll to position [790, 0]
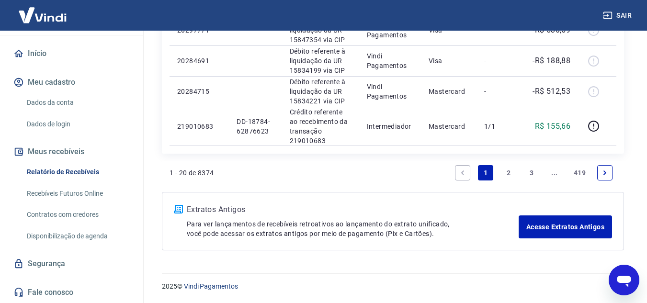
click at [507, 173] on link "2" at bounding box center [508, 172] width 15 height 15
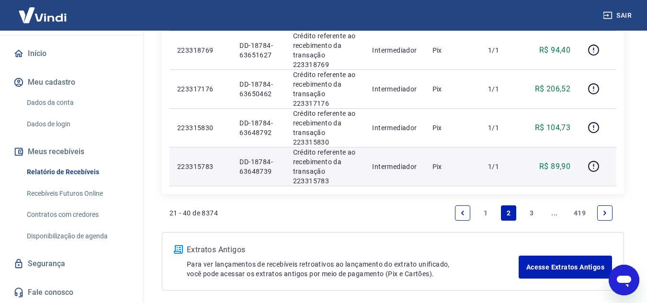
scroll to position [862, 0]
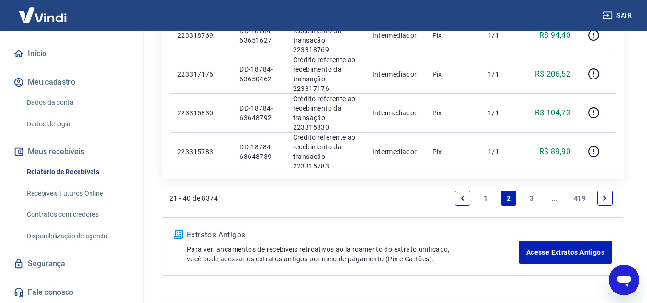
click at [529, 195] on link "3" at bounding box center [531, 198] width 15 height 15
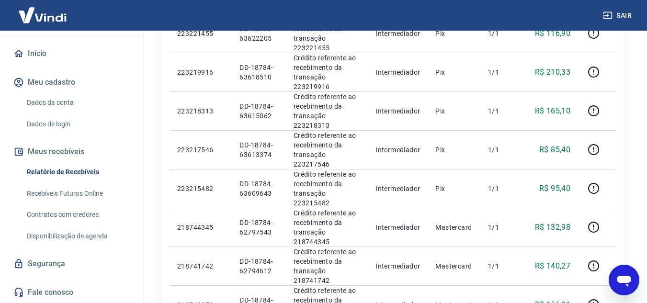
scroll to position [671, 0]
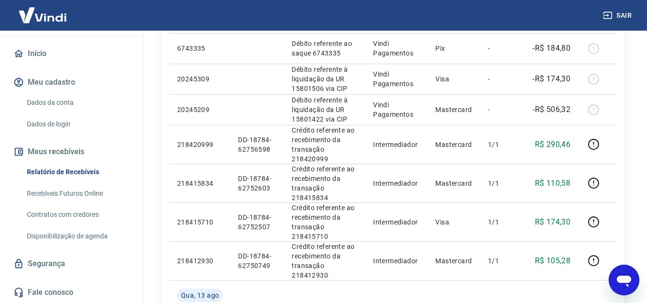
scroll to position [718, 0]
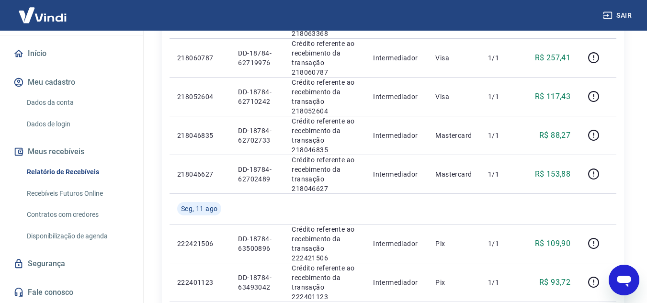
scroll to position [755, 0]
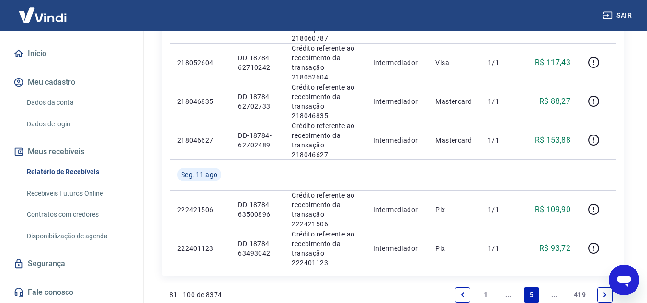
click at [606, 292] on icon "Next page" at bounding box center [605, 295] width 7 height 7
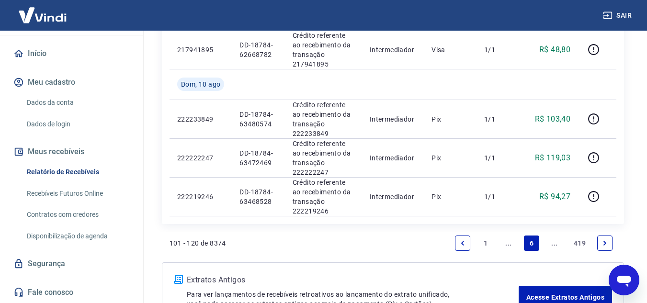
scroll to position [766, 0]
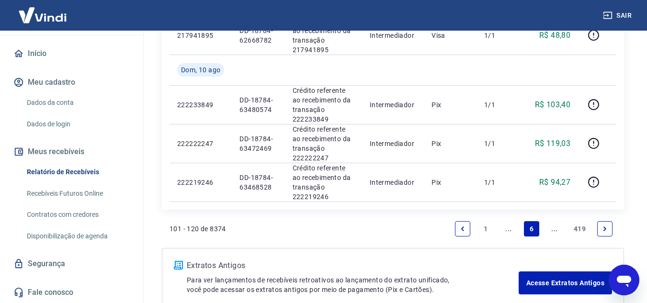
click at [603, 227] on icon "Next page" at bounding box center [605, 229] width 7 height 7
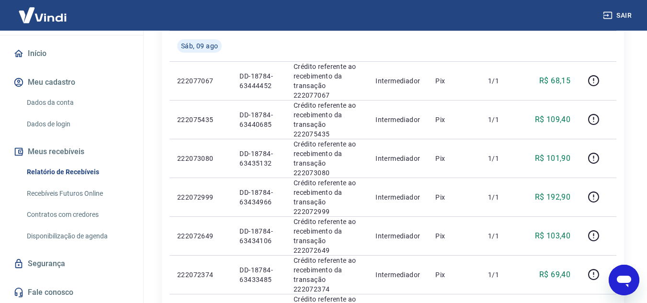
scroll to position [671, 0]
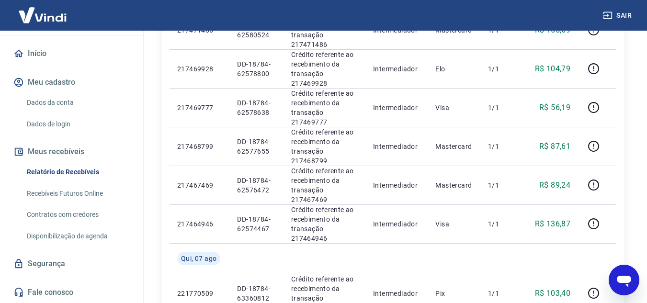
scroll to position [755, 0]
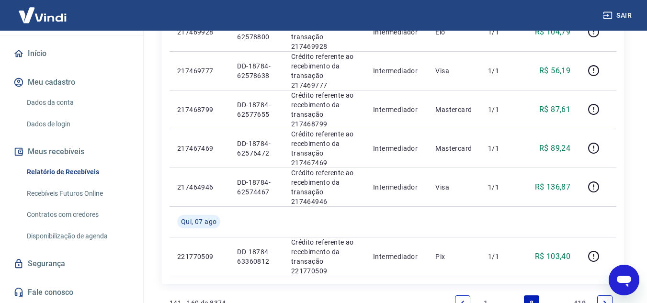
click at [605, 300] on icon "Next page" at bounding box center [605, 303] width 7 height 7
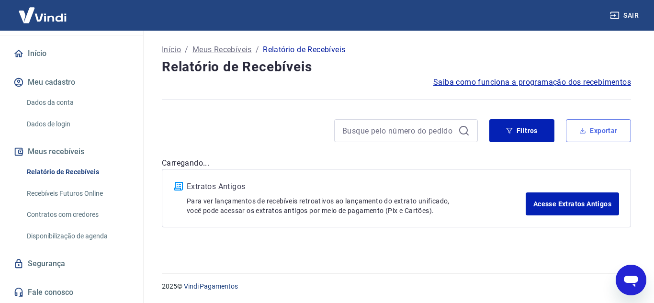
click at [600, 132] on button "Exportar" at bounding box center [598, 130] width 65 height 23
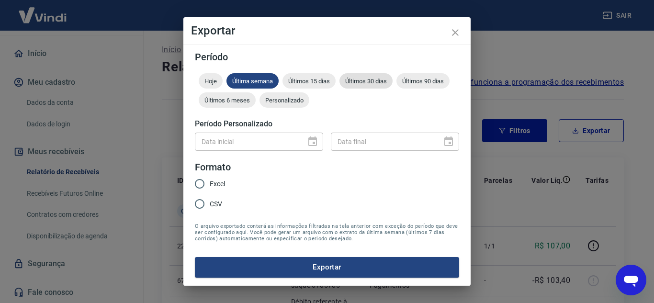
click at [373, 81] on span "Últimos 30 dias" at bounding box center [366, 81] width 53 height 7
click at [312, 141] on div "Data inicial" at bounding box center [259, 142] width 128 height 18
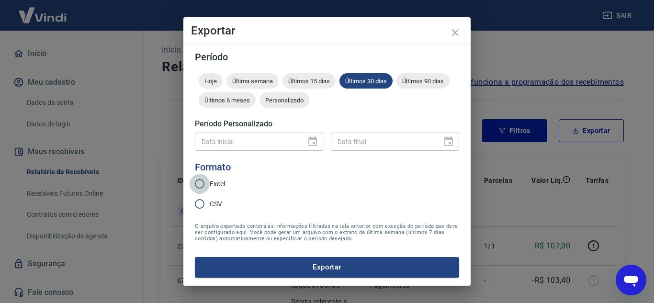
click at [201, 182] on input "Excel" at bounding box center [200, 184] width 20 height 20
radio input "true"
click at [338, 266] on button "Exportar" at bounding box center [327, 267] width 264 height 20
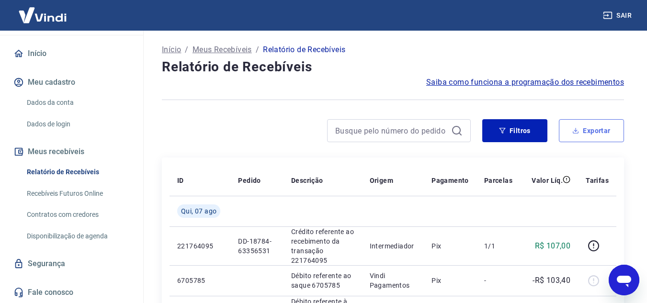
click at [592, 127] on button "Exportar" at bounding box center [591, 130] width 65 height 23
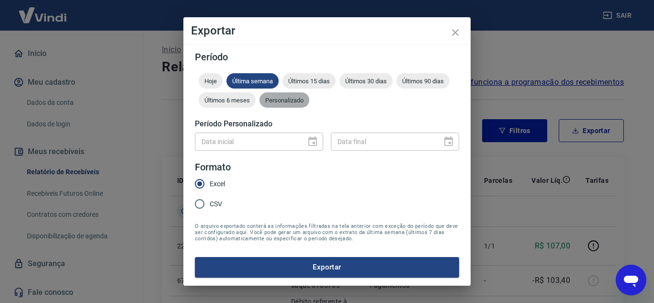
click at [286, 101] on span "Personalizado" at bounding box center [285, 100] width 50 height 7
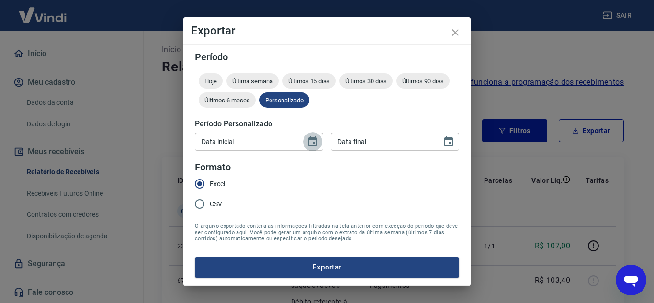
click at [315, 143] on icon "Choose date" at bounding box center [312, 142] width 9 height 10
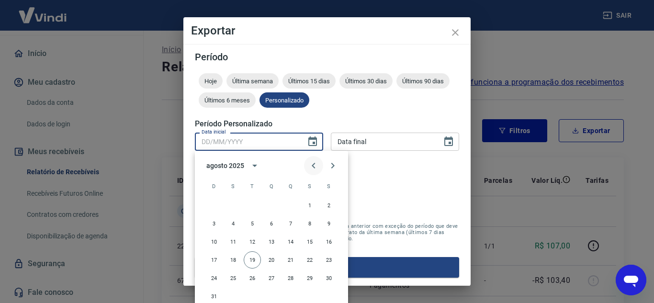
click at [311, 163] on icon "Previous month" at bounding box center [313, 165] width 11 height 11
click at [254, 205] on button "1" at bounding box center [252, 205] width 17 height 17
type input "01/07/2025"
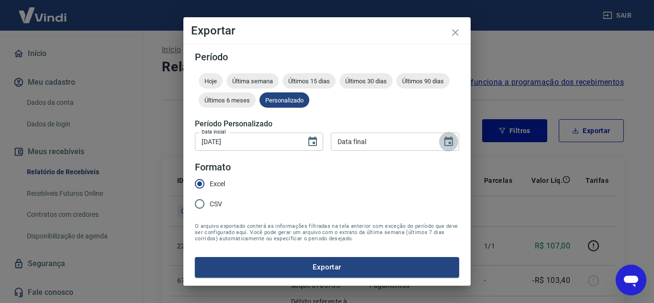
click at [449, 141] on icon "Choose date" at bounding box center [448, 141] width 11 height 11
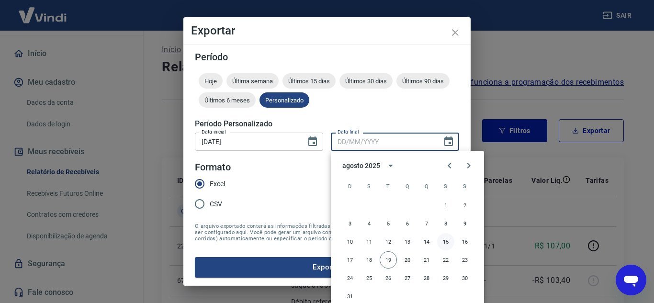
click at [446, 241] on button "15" at bounding box center [445, 241] width 17 height 17
type input "15/08/2025"
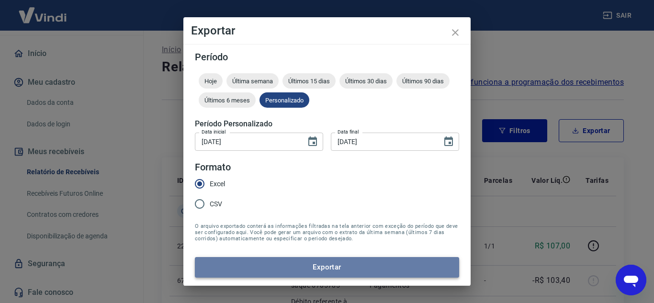
click at [338, 267] on button "Exportar" at bounding box center [327, 267] width 264 height 20
